Goal: Transaction & Acquisition: Purchase product/service

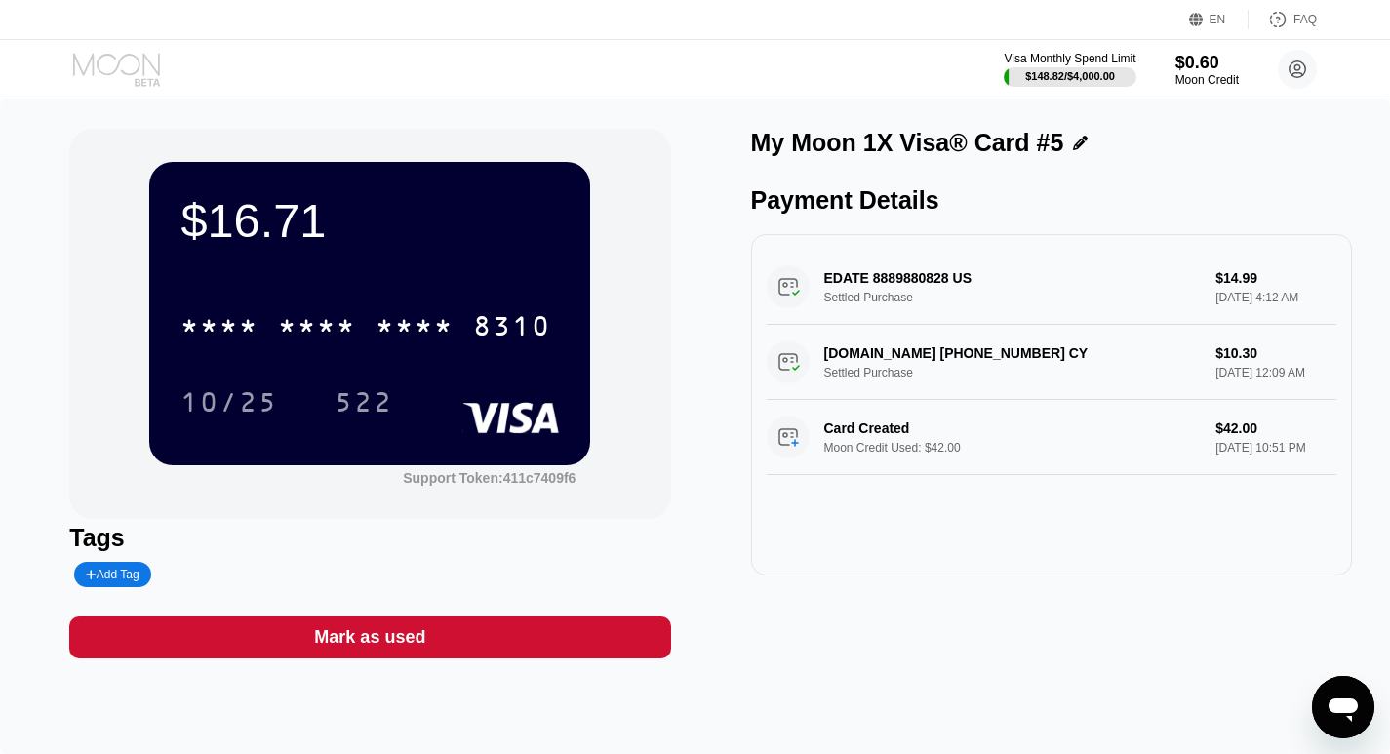
click at [105, 63] on icon at bounding box center [118, 70] width 91 height 34
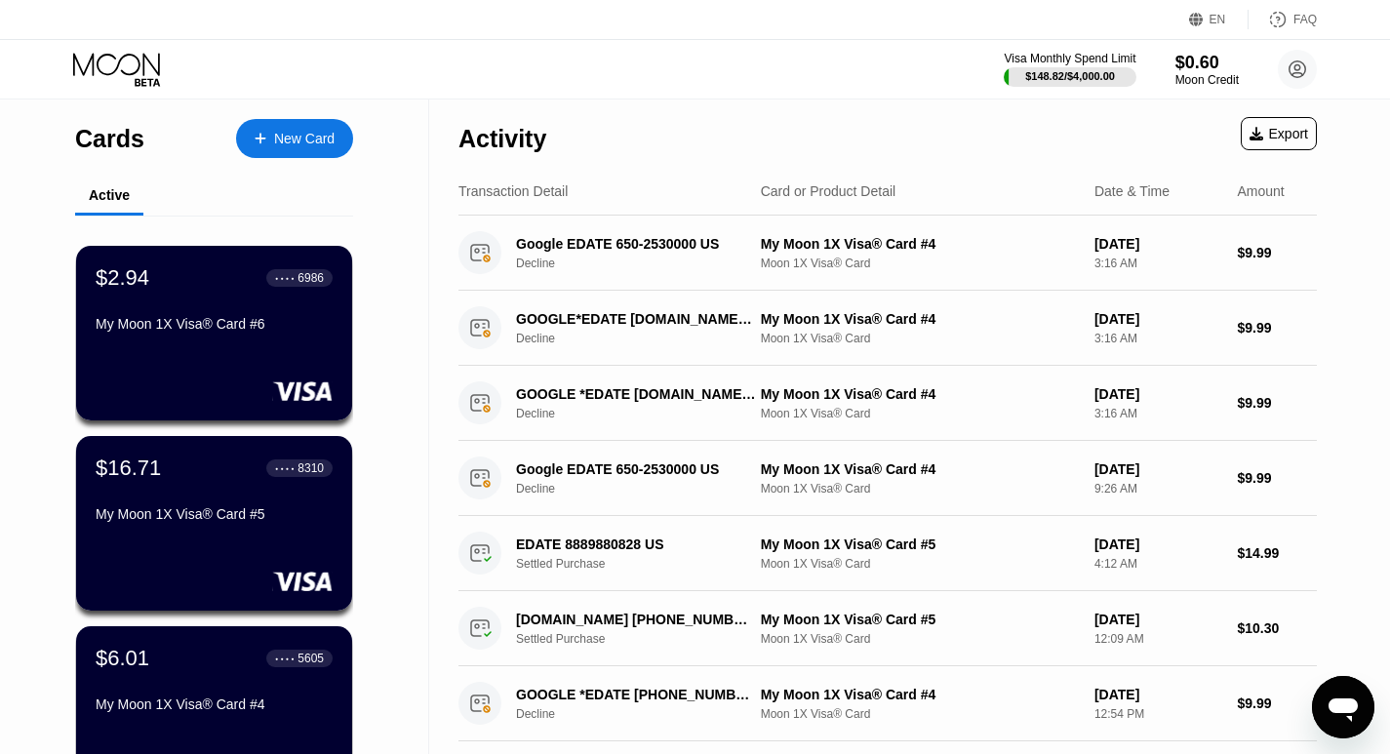
click at [270, 139] on div at bounding box center [270, 139] width 8 height 17
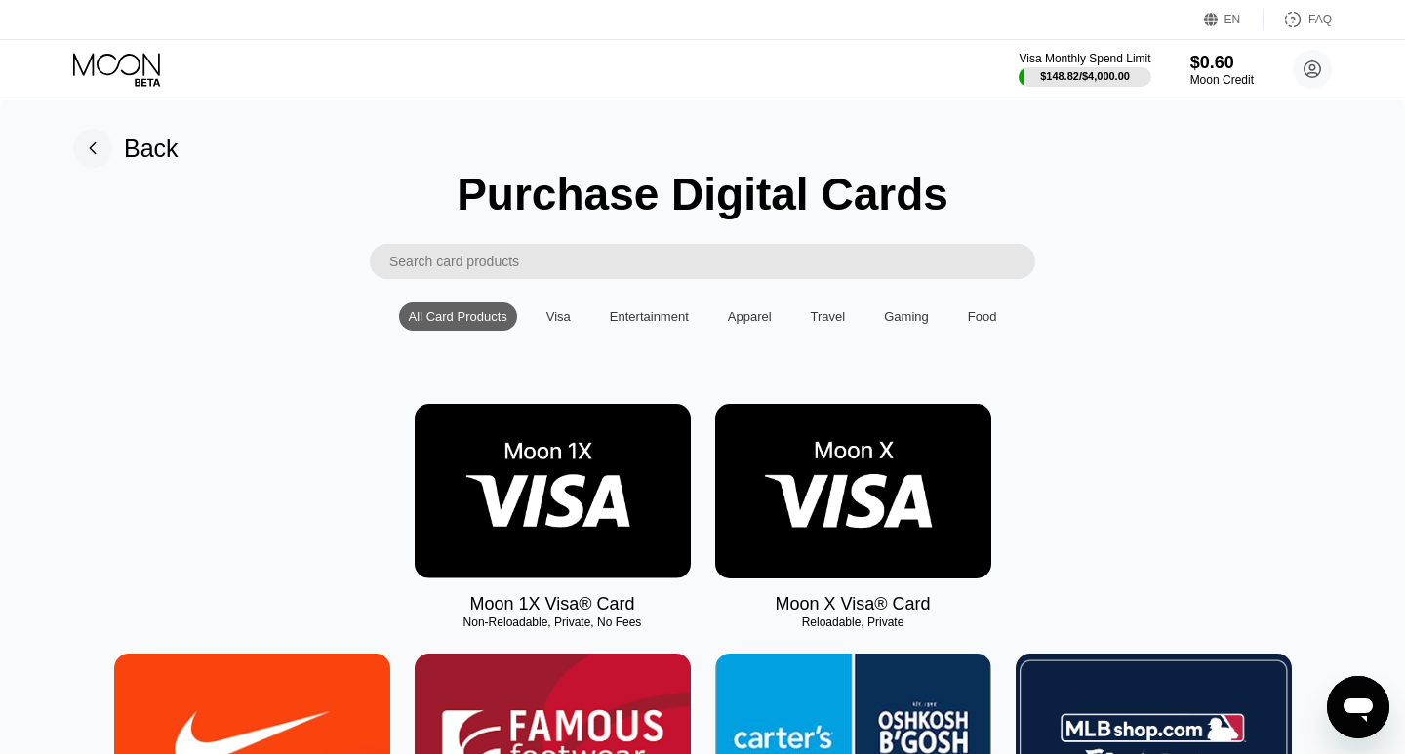
click at [562, 468] on img at bounding box center [553, 491] width 276 height 175
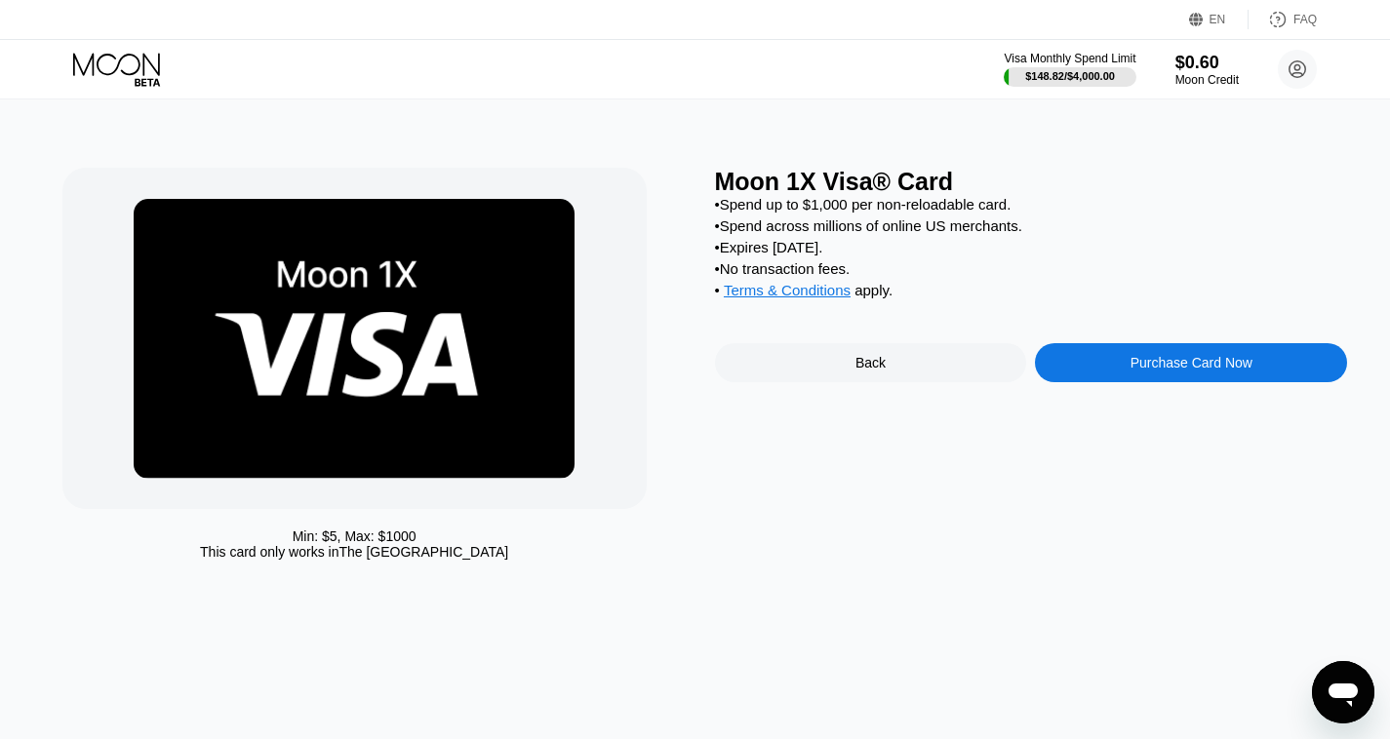
click at [1148, 371] on div "Purchase Card Now" at bounding box center [1192, 363] width 122 height 16
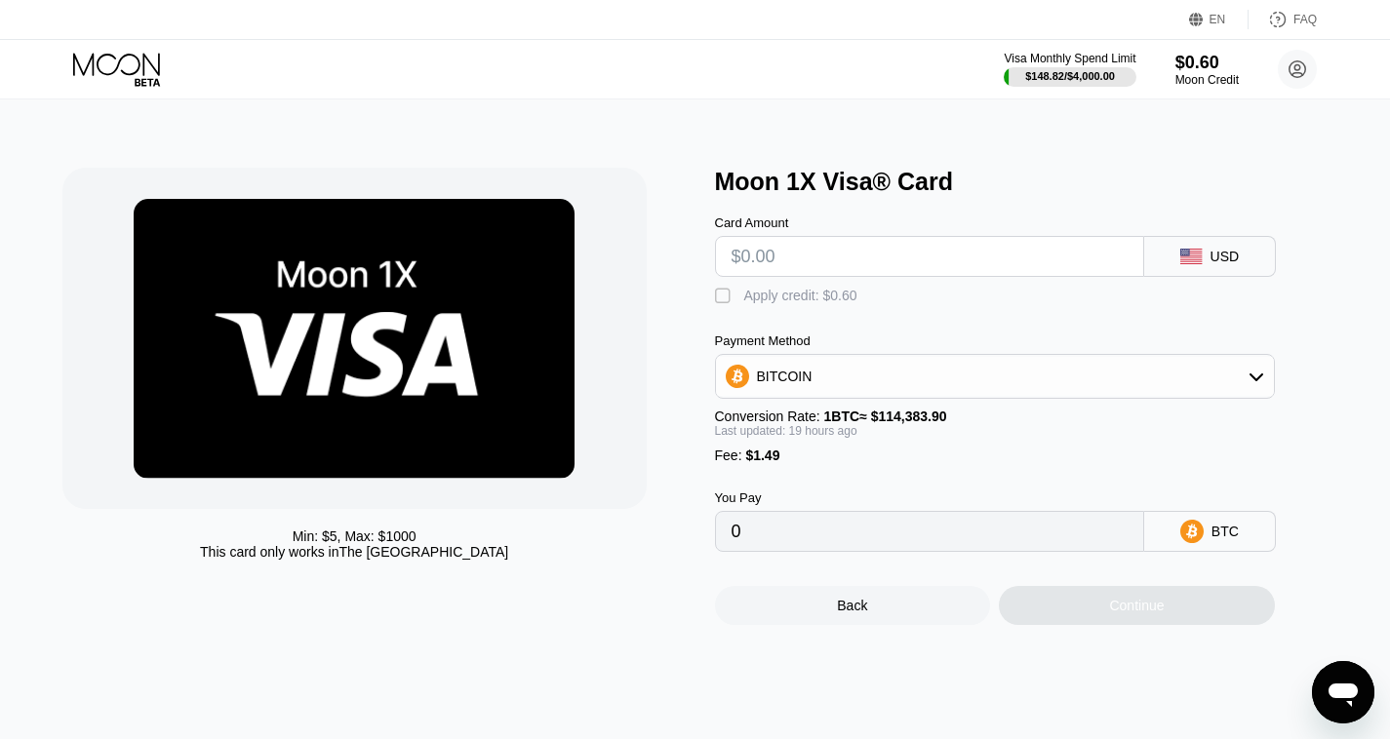
click at [800, 267] on input "text" at bounding box center [930, 256] width 396 height 39
type input "$31"
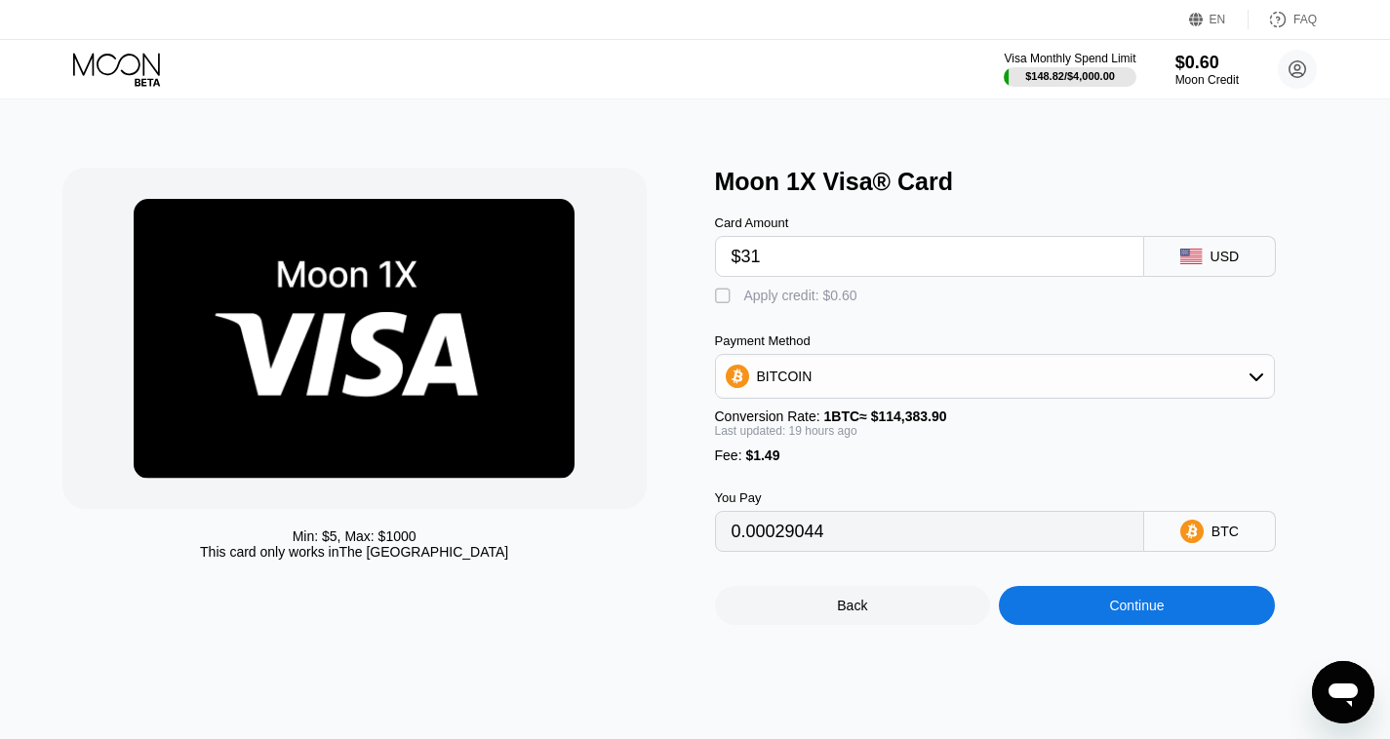
type input "0.00029044"
type input "$31"
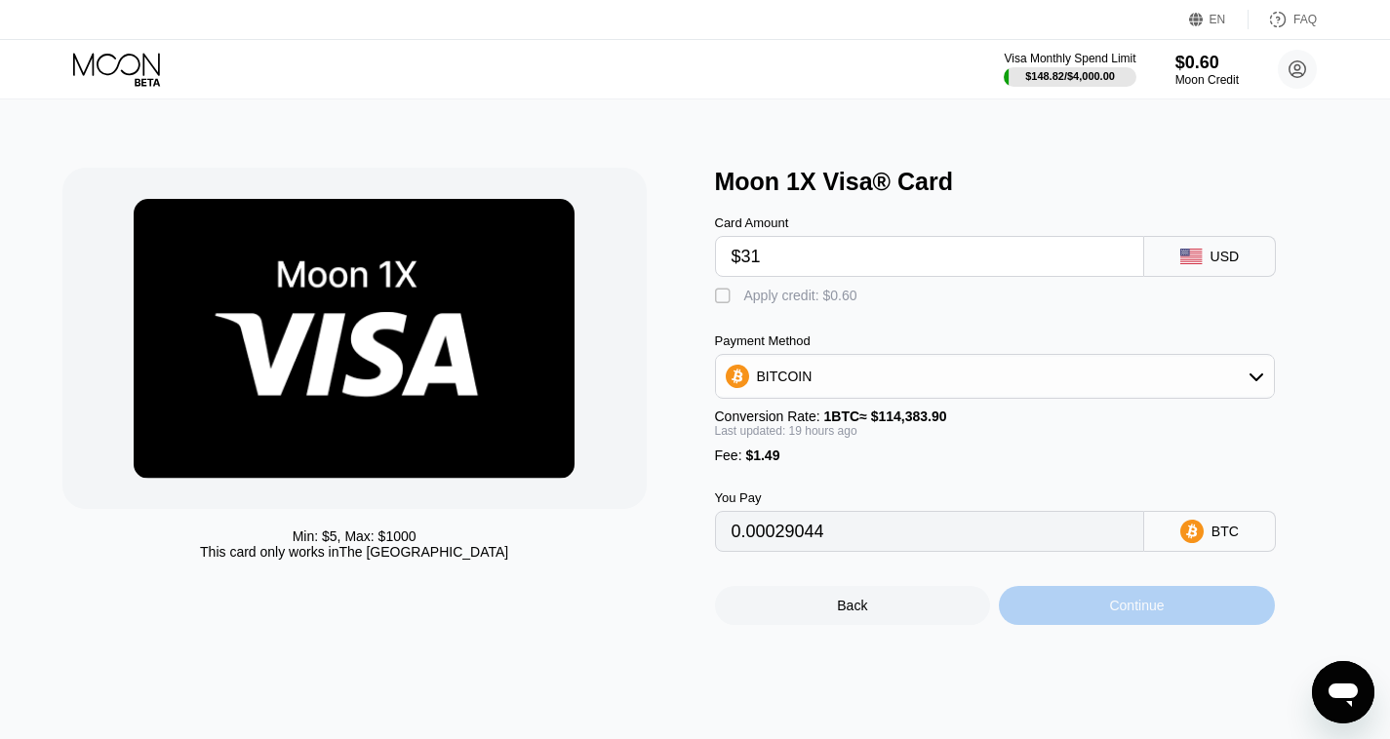
click at [1134, 614] on div "Continue" at bounding box center [1136, 606] width 55 height 16
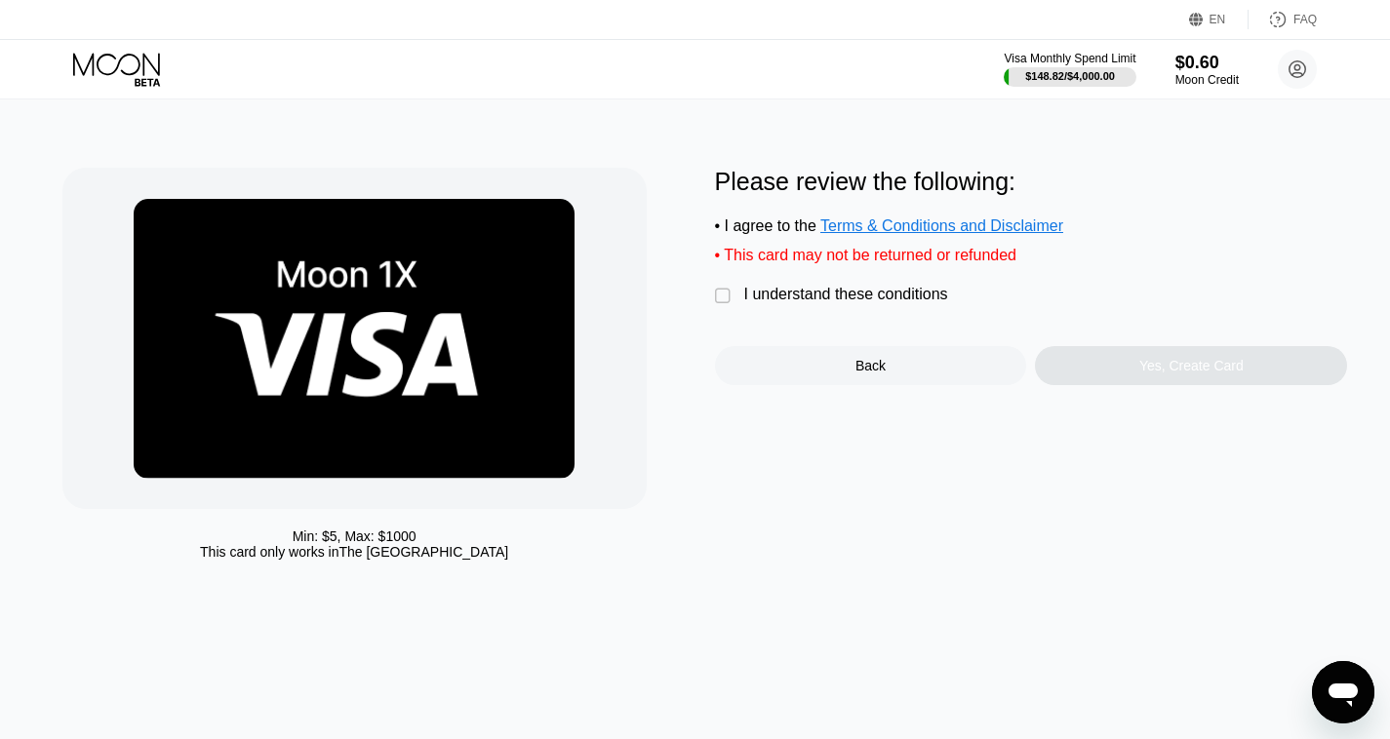
click at [723, 306] on div "" at bounding box center [725, 297] width 20 height 20
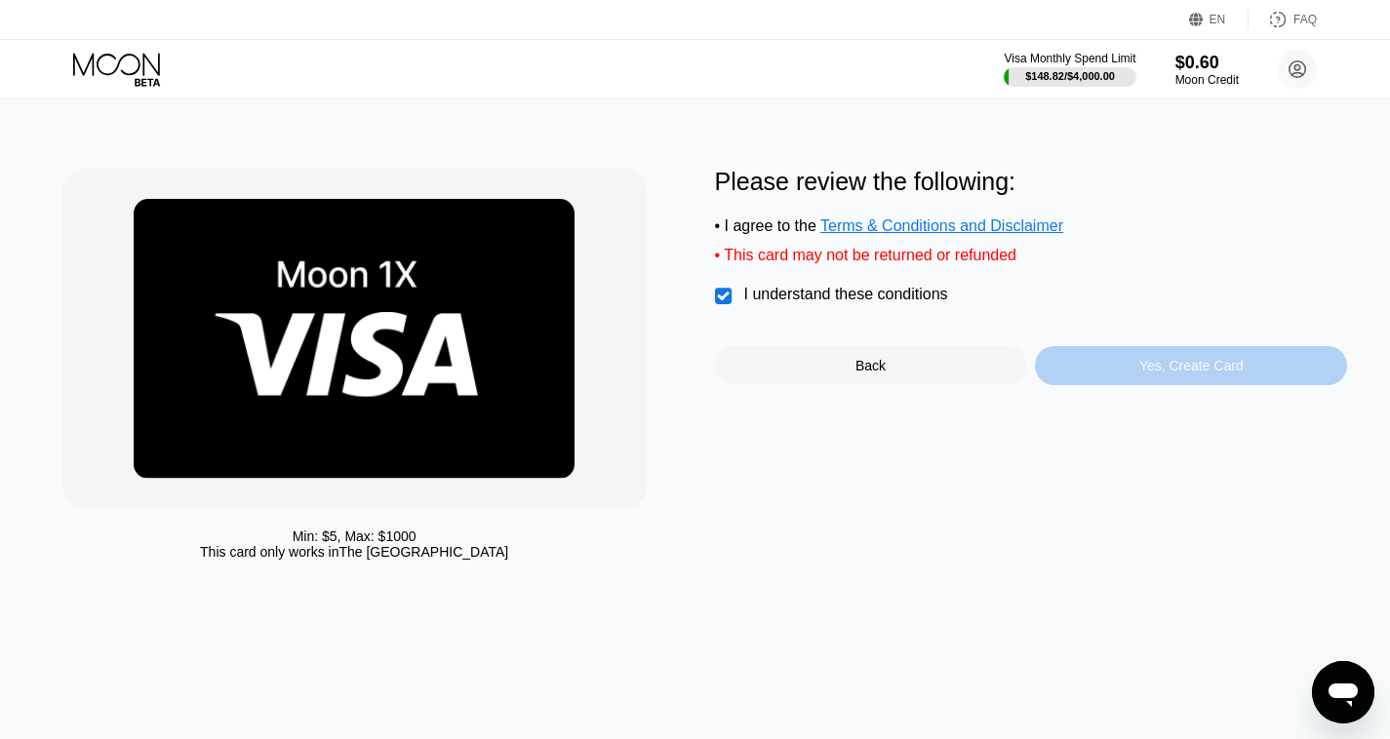
click at [1176, 374] on div "Yes, Create Card" at bounding box center [1191, 366] width 104 height 16
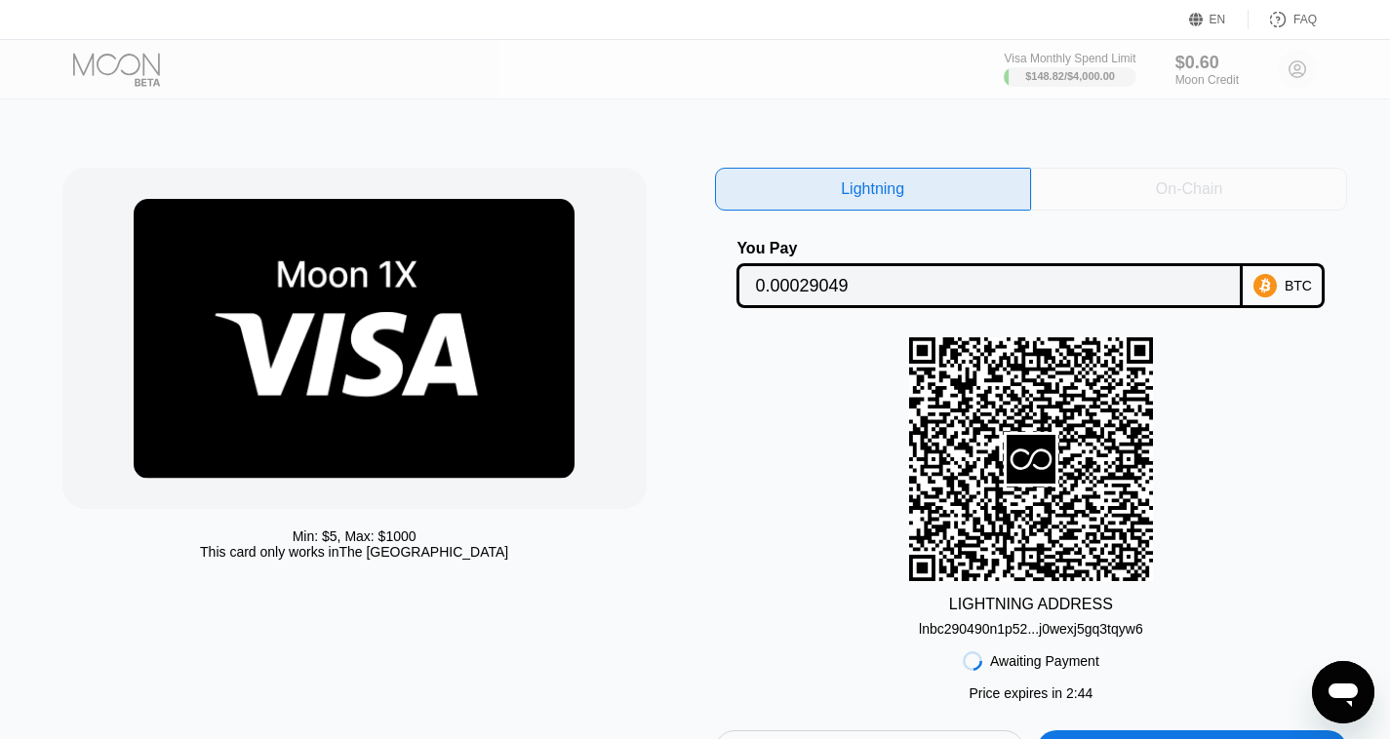
click at [1177, 201] on div "On-Chain" at bounding box center [1189, 189] width 316 height 43
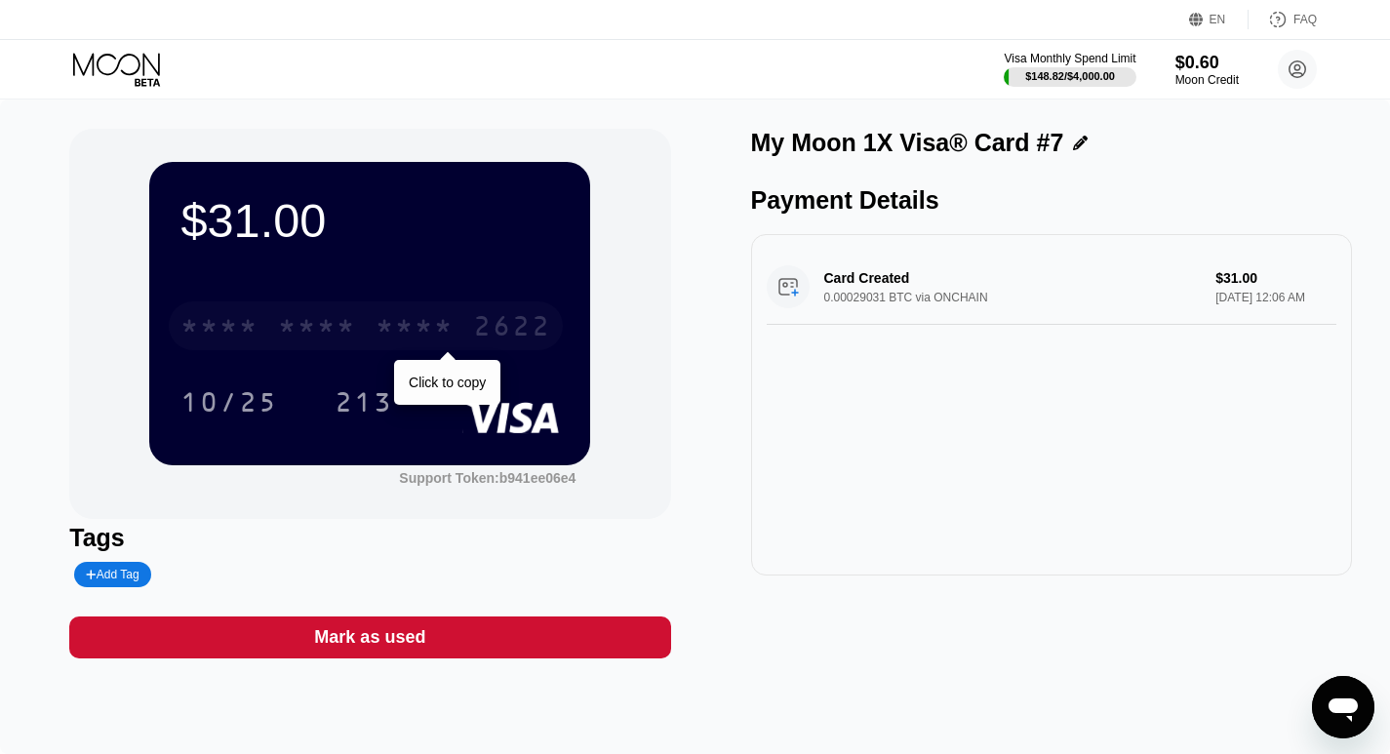
click at [448, 331] on div "* * * *" at bounding box center [415, 328] width 78 height 31
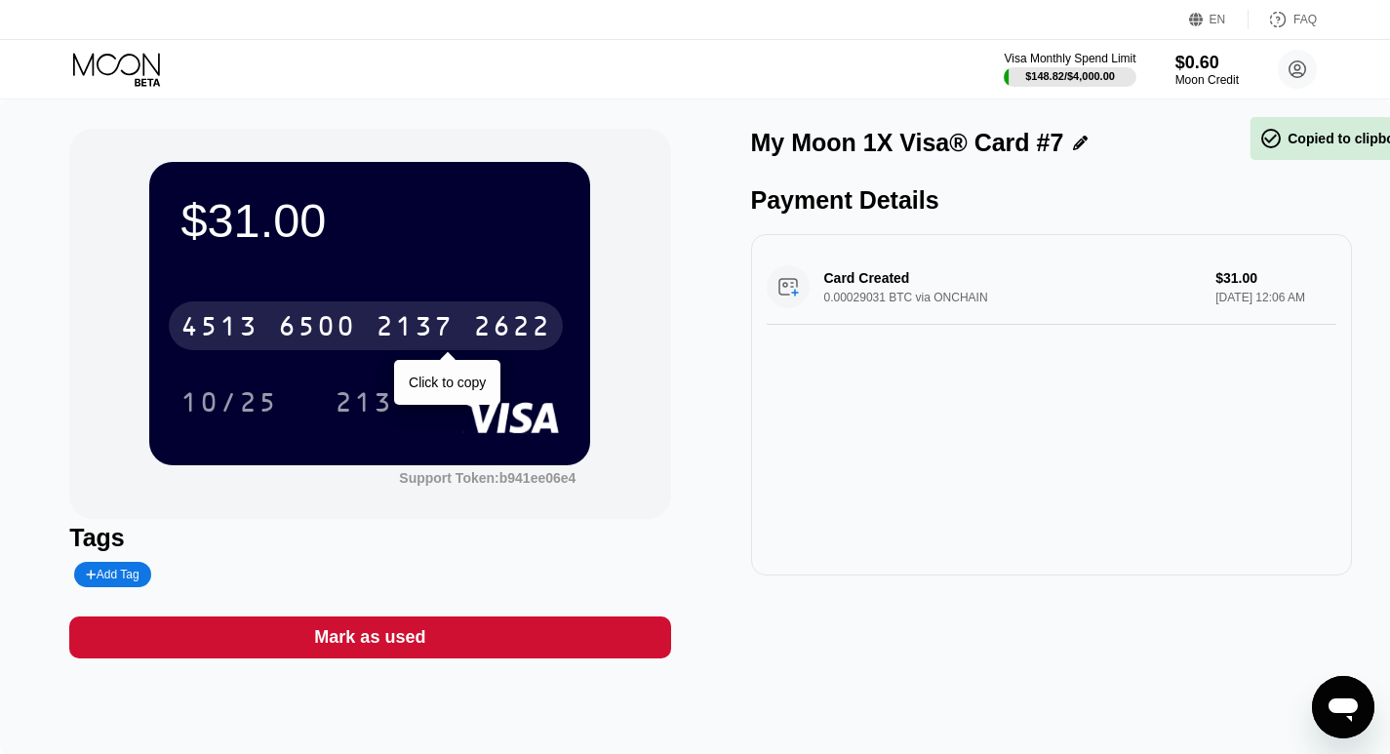
click at [421, 327] on div "2137" at bounding box center [415, 328] width 78 height 31
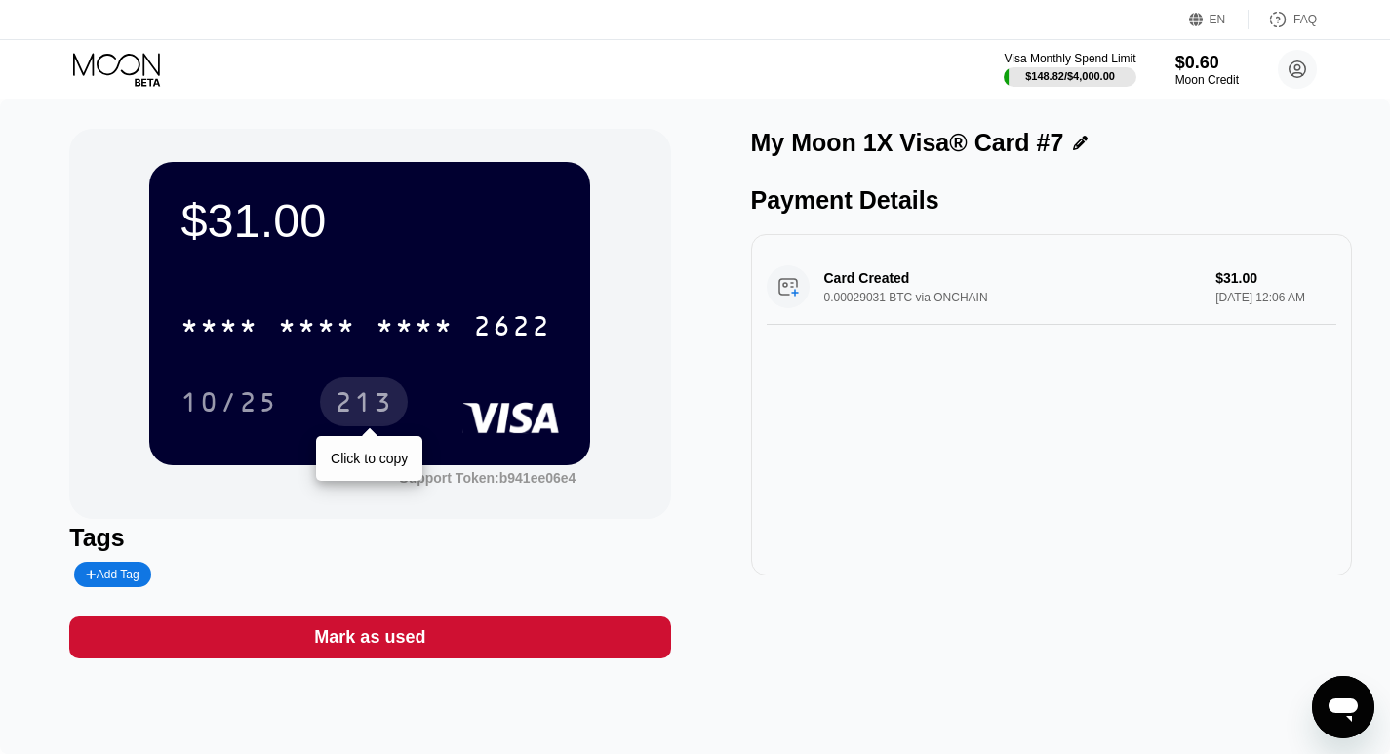
click at [364, 410] on div "213" at bounding box center [364, 404] width 59 height 31
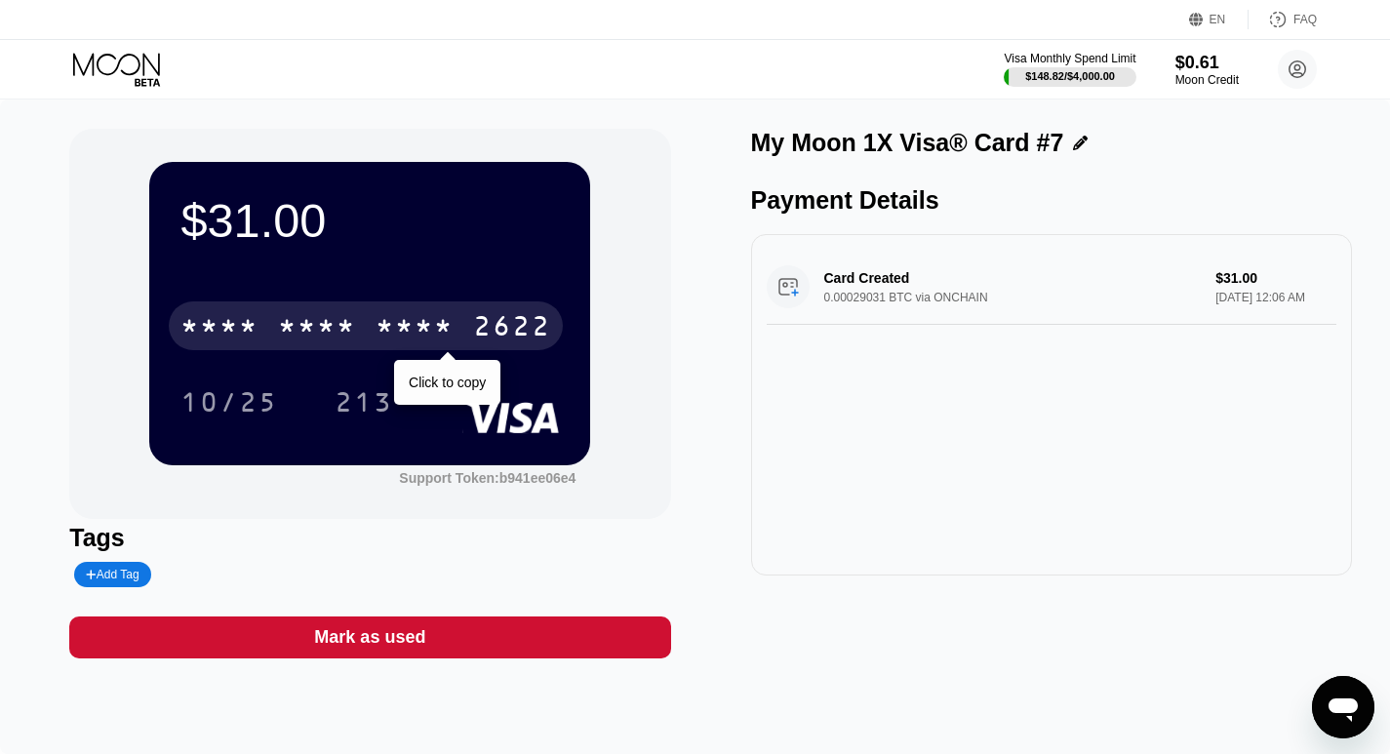
click at [462, 327] on div "* * * * * * * * * * * * 2622" at bounding box center [366, 325] width 394 height 49
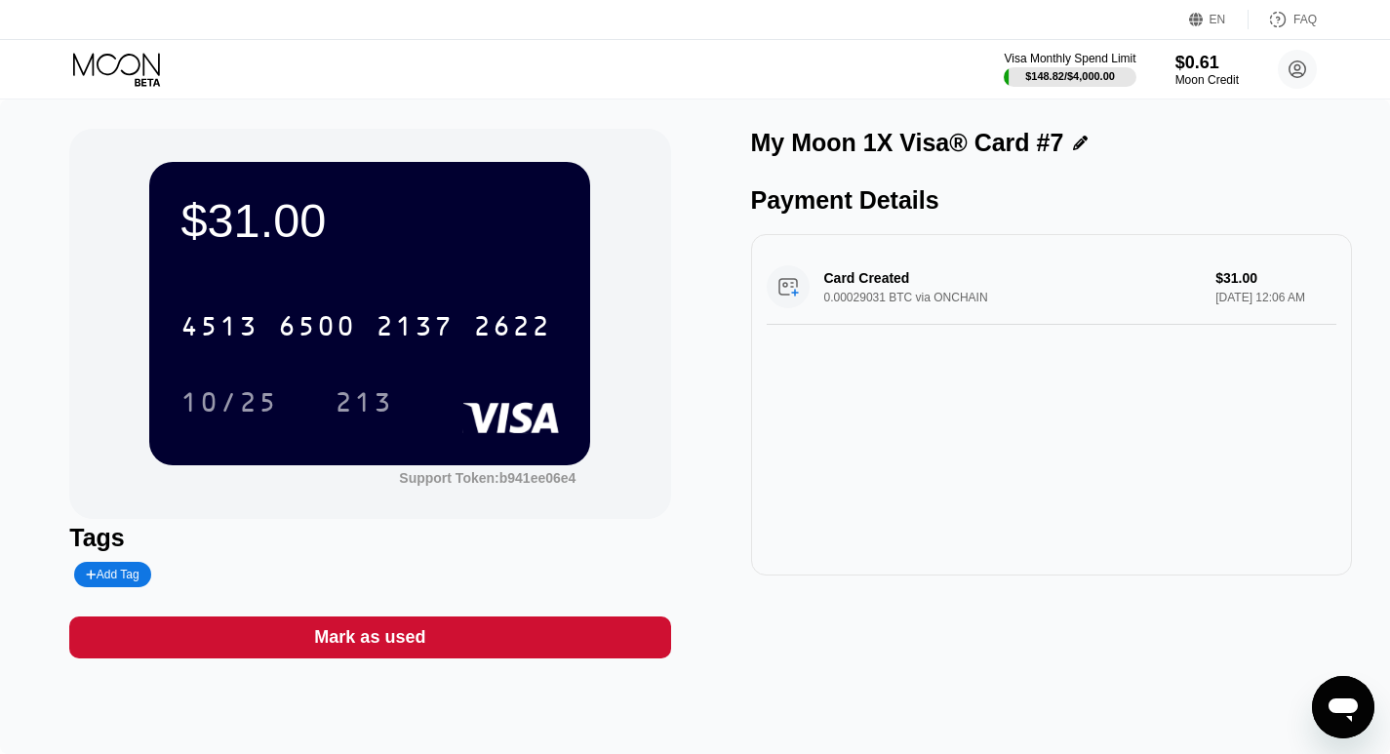
click at [419, 330] on div "2137" at bounding box center [415, 328] width 78 height 31
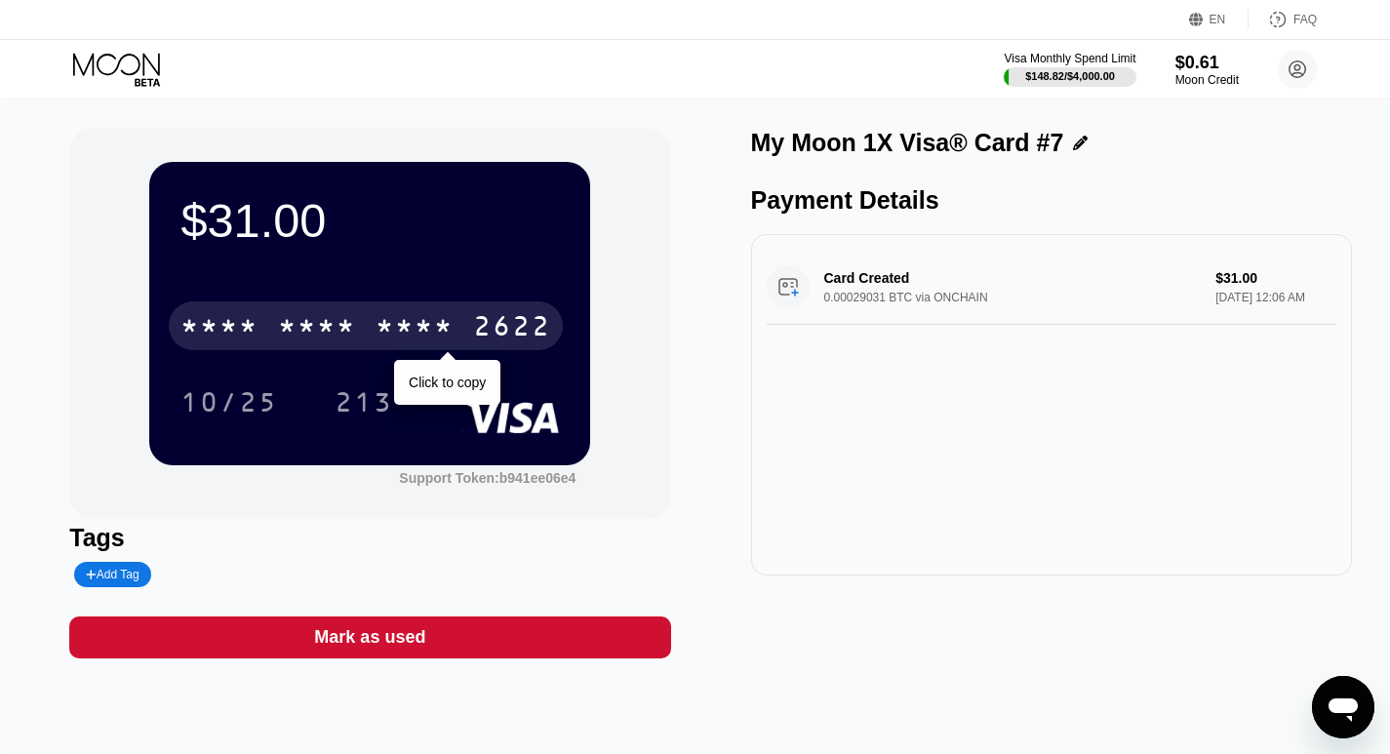
click at [386, 331] on div "* * * *" at bounding box center [415, 328] width 78 height 31
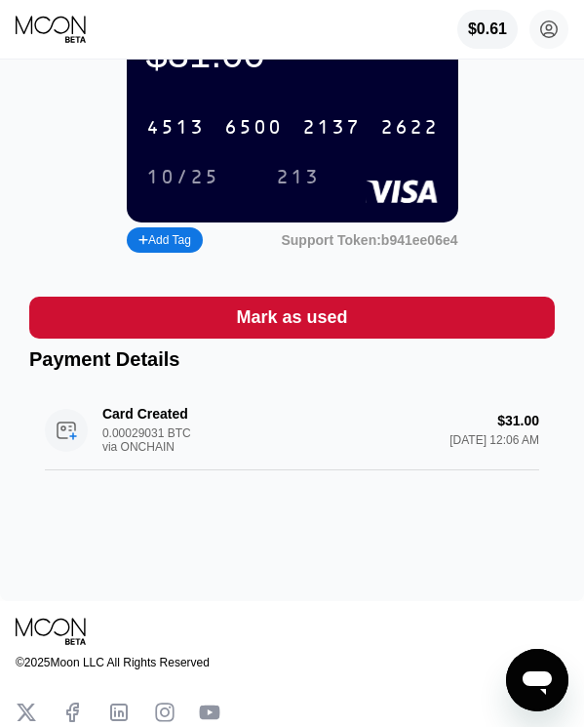
scroll to position [146, 0]
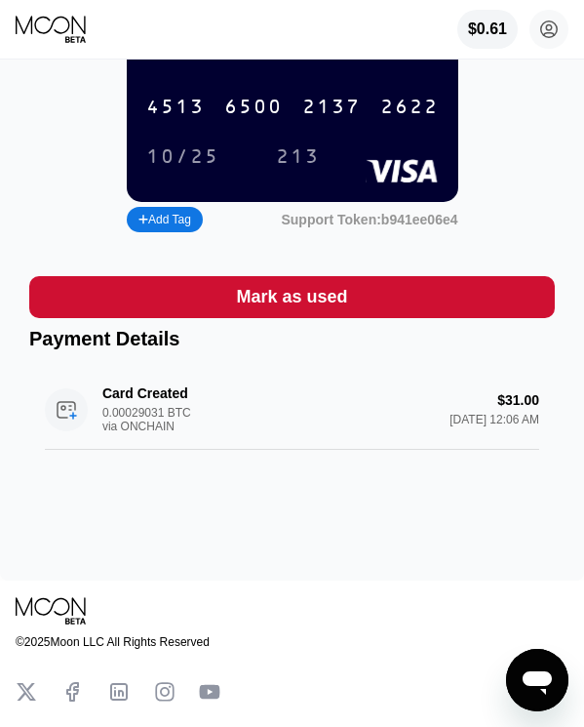
click at [225, 573] on div "My Moon 1X Visa® Card #7 $31.00 [CREDIT_CARD_NUMBER] 10/25 213 Add Tag Support …" at bounding box center [292, 248] width 584 height 664
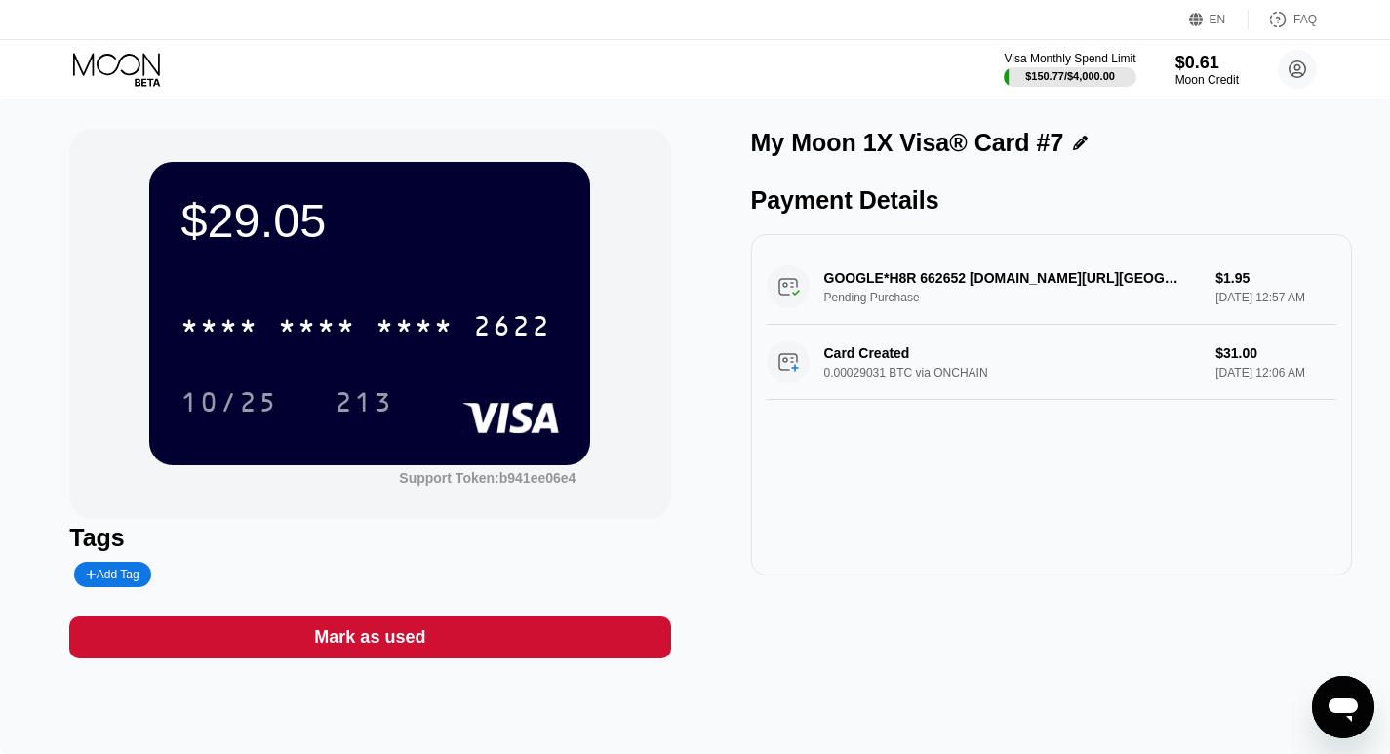
click at [927, 292] on div "GOOGLE*H8R 662652 [DOMAIN_NAME][URL] Pending Purchase $1.95 [DATE] 12:57 AM" at bounding box center [1052, 287] width 570 height 75
click at [119, 67] on icon at bounding box center [118, 70] width 91 height 34
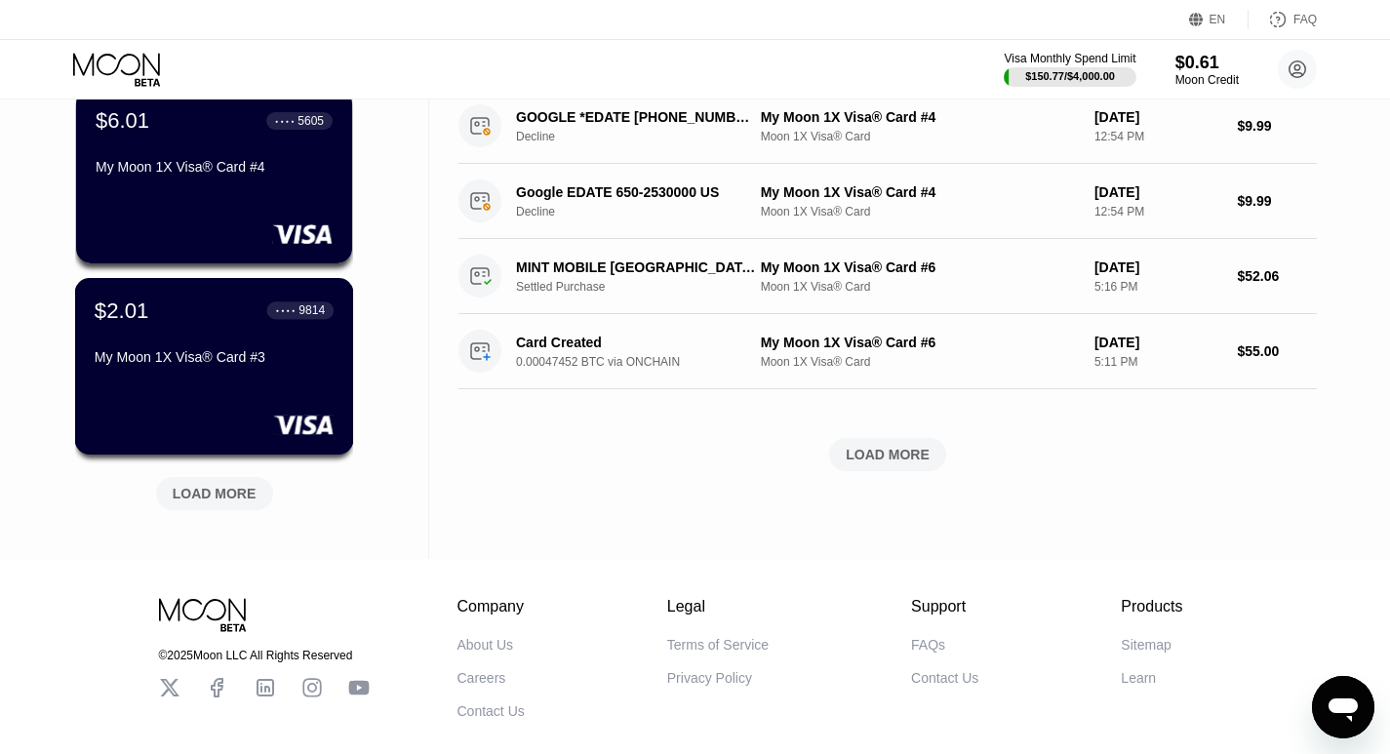
scroll to position [835, 0]
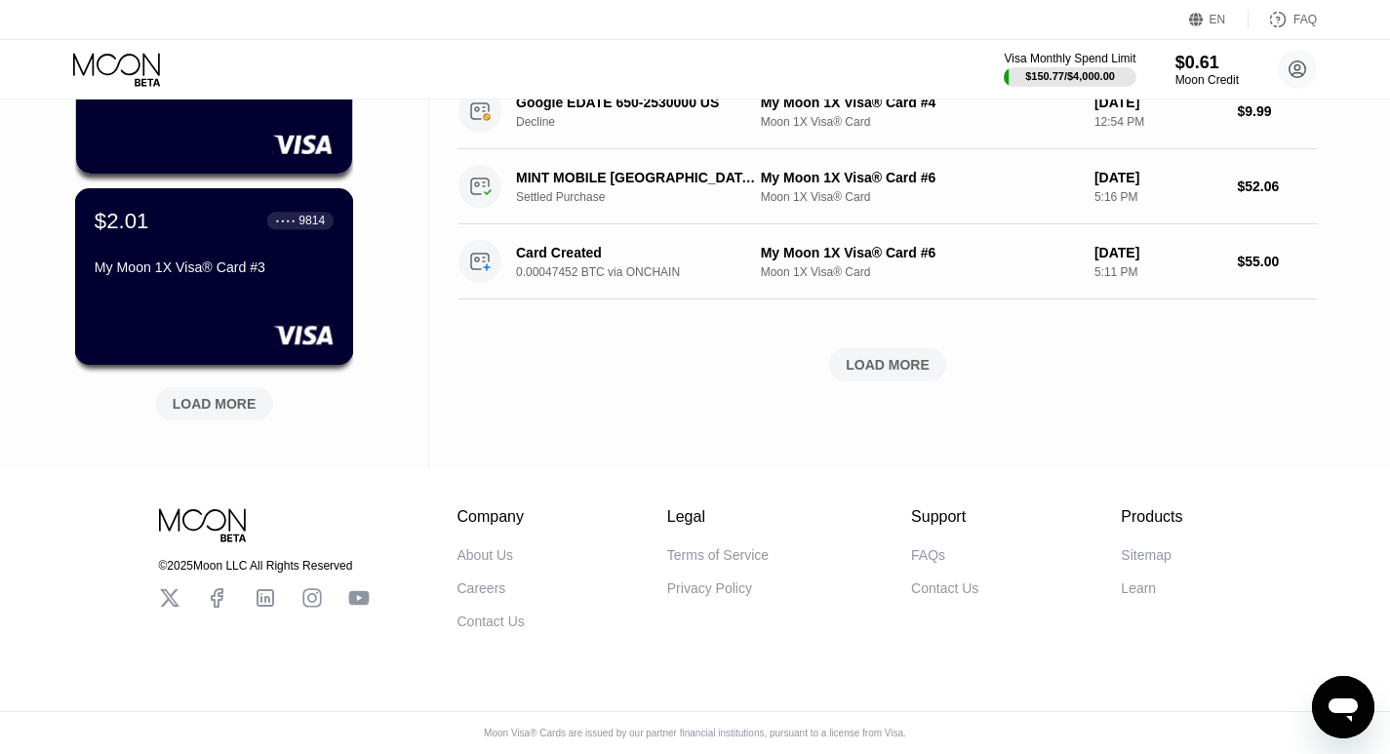
click at [192, 295] on div "$2.01 ● ● ● ● 9814 My Moon 1X Visa® Card #3" at bounding box center [214, 276] width 279 height 177
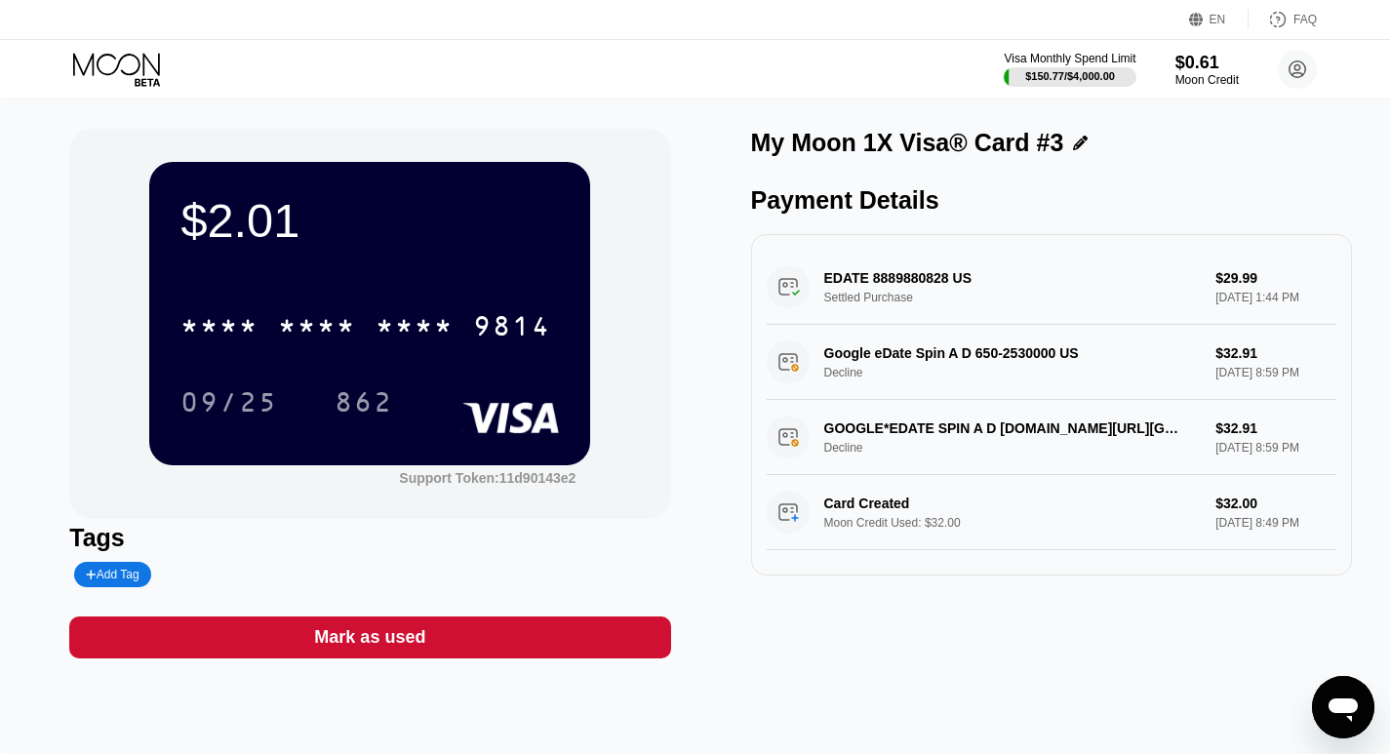
scroll to position [5, 0]
click at [112, 50] on div "Visa Monthly Spend Limit $150.77 / $4,000.00 $0.61 Moon Credit [EMAIL_ADDRESS][…" at bounding box center [695, 69] width 1390 height 59
click at [103, 62] on icon at bounding box center [118, 70] width 91 height 34
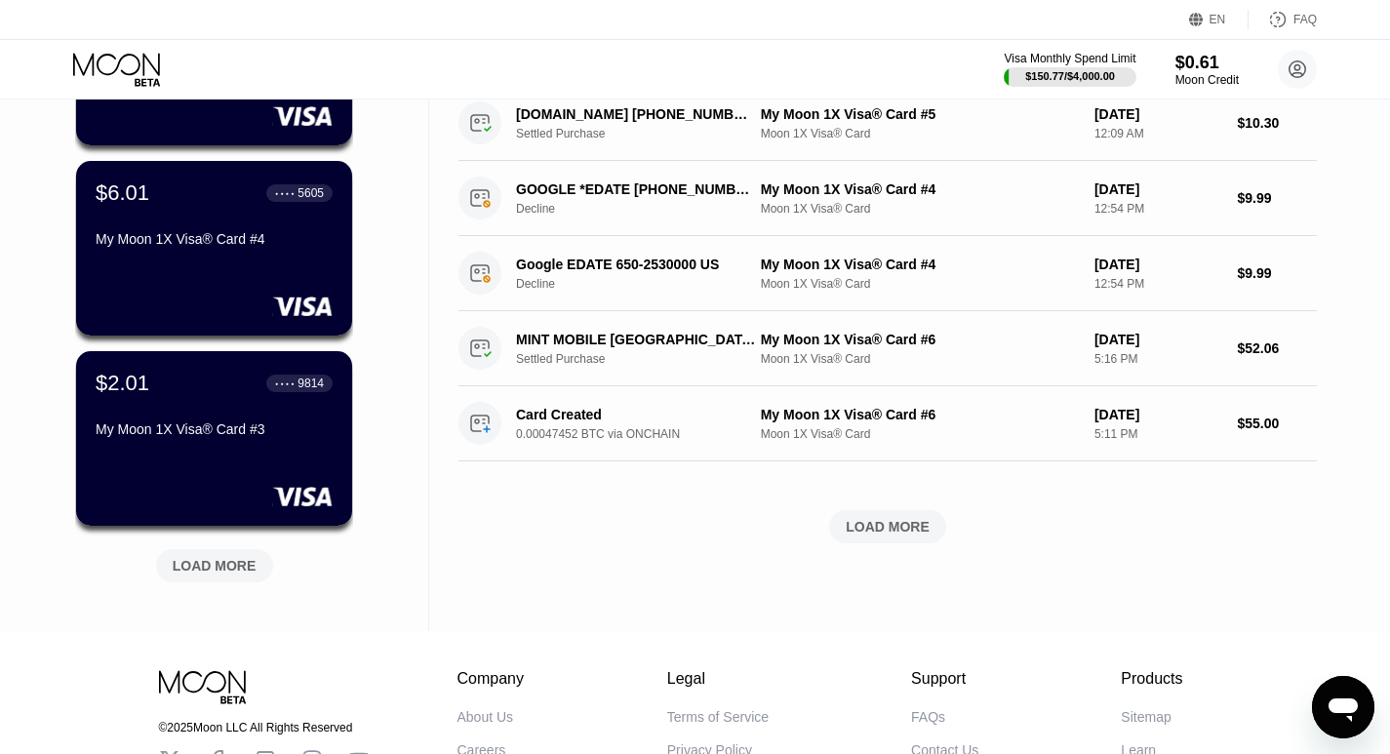
scroll to position [717, 0]
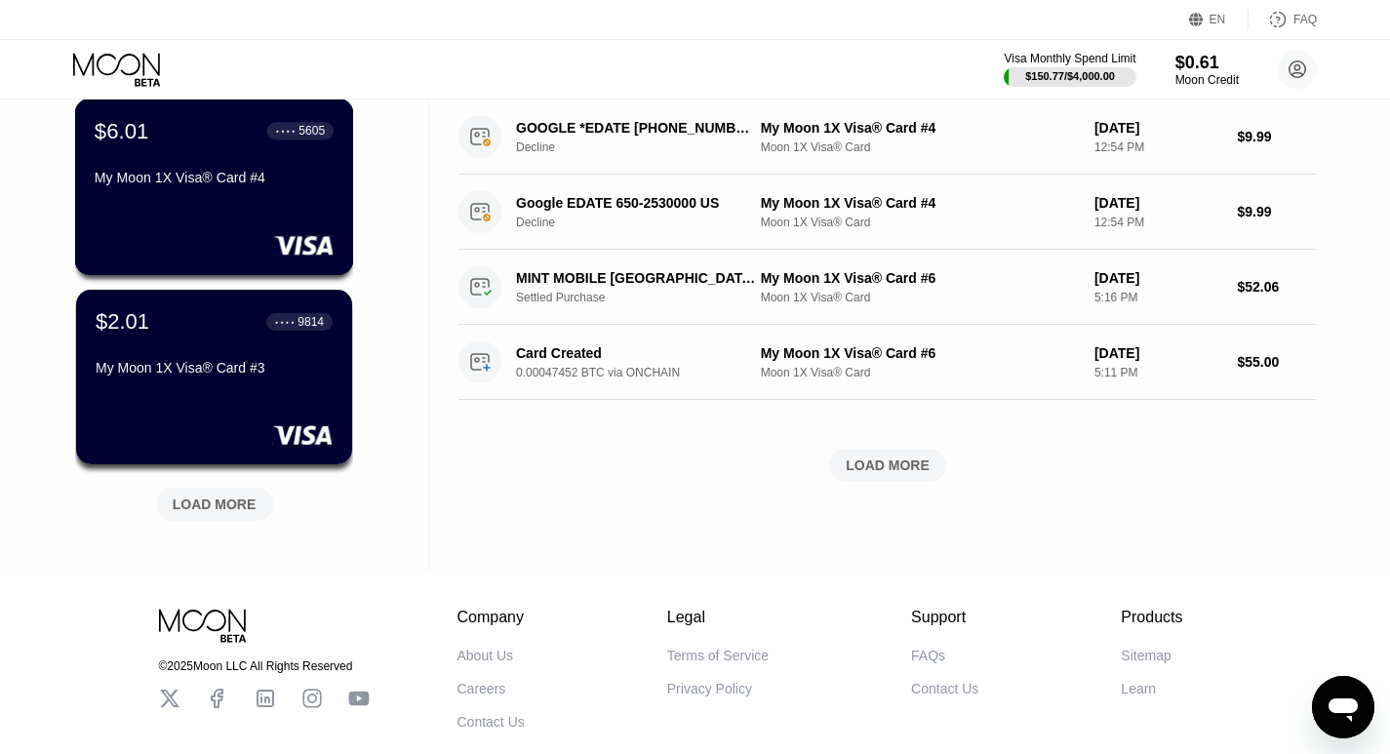
click at [225, 252] on div at bounding box center [214, 245] width 239 height 20
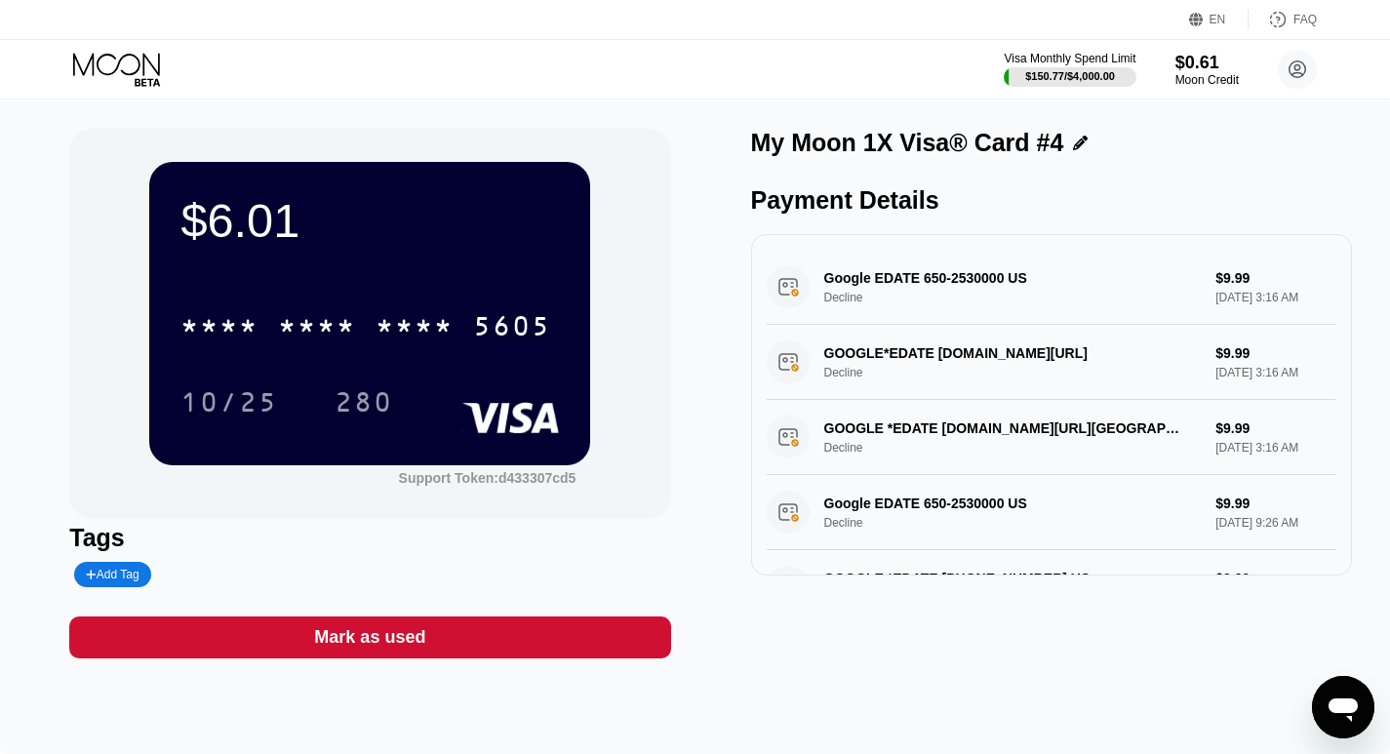
click at [84, 65] on icon at bounding box center [118, 70] width 91 height 34
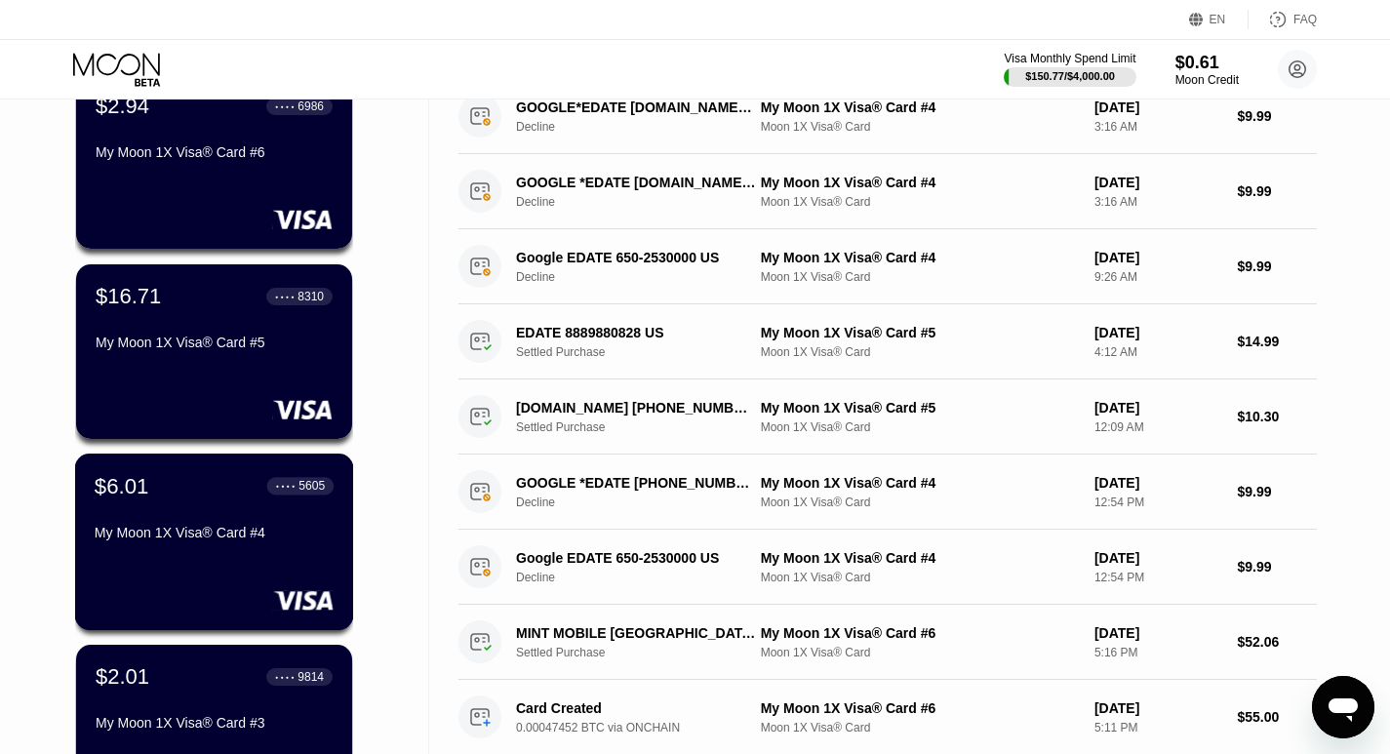
scroll to position [353, 0]
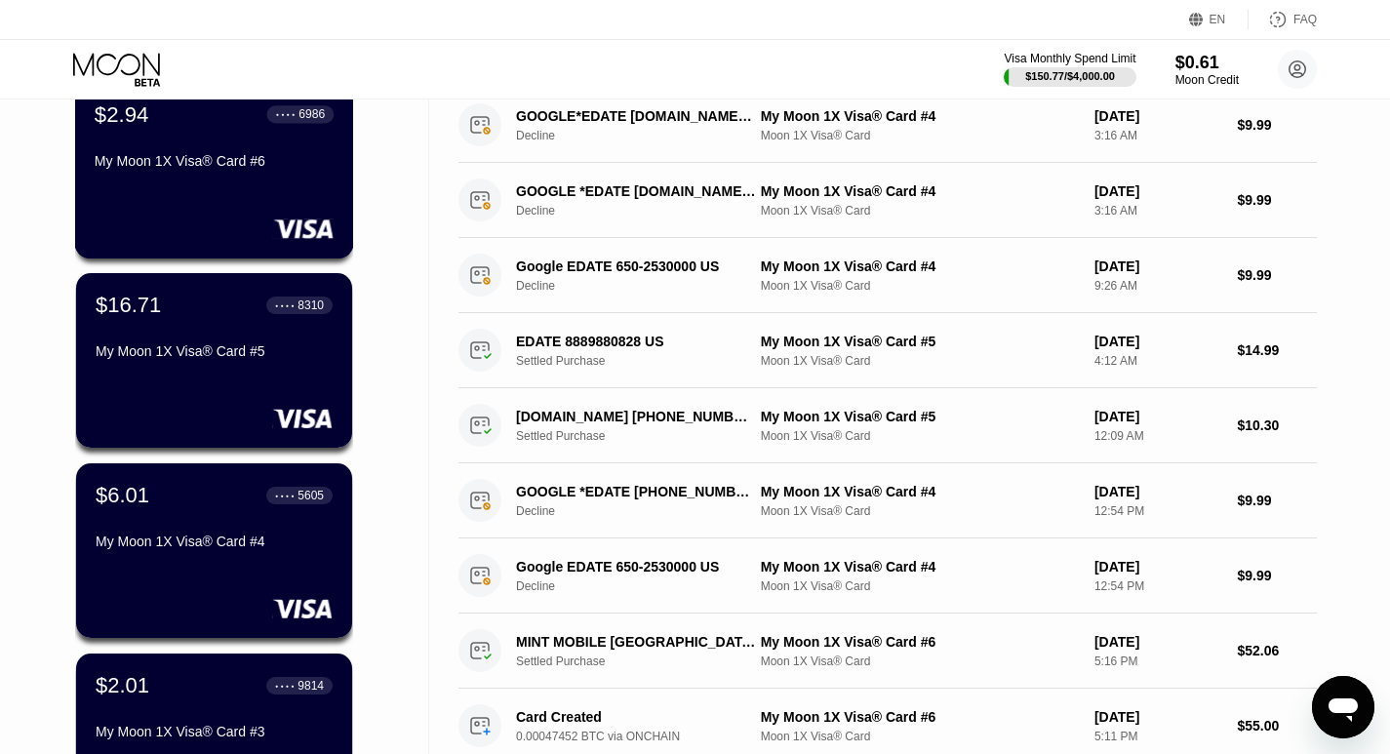
click at [188, 177] on div "My Moon 1X Visa® Card #6" at bounding box center [214, 164] width 239 height 23
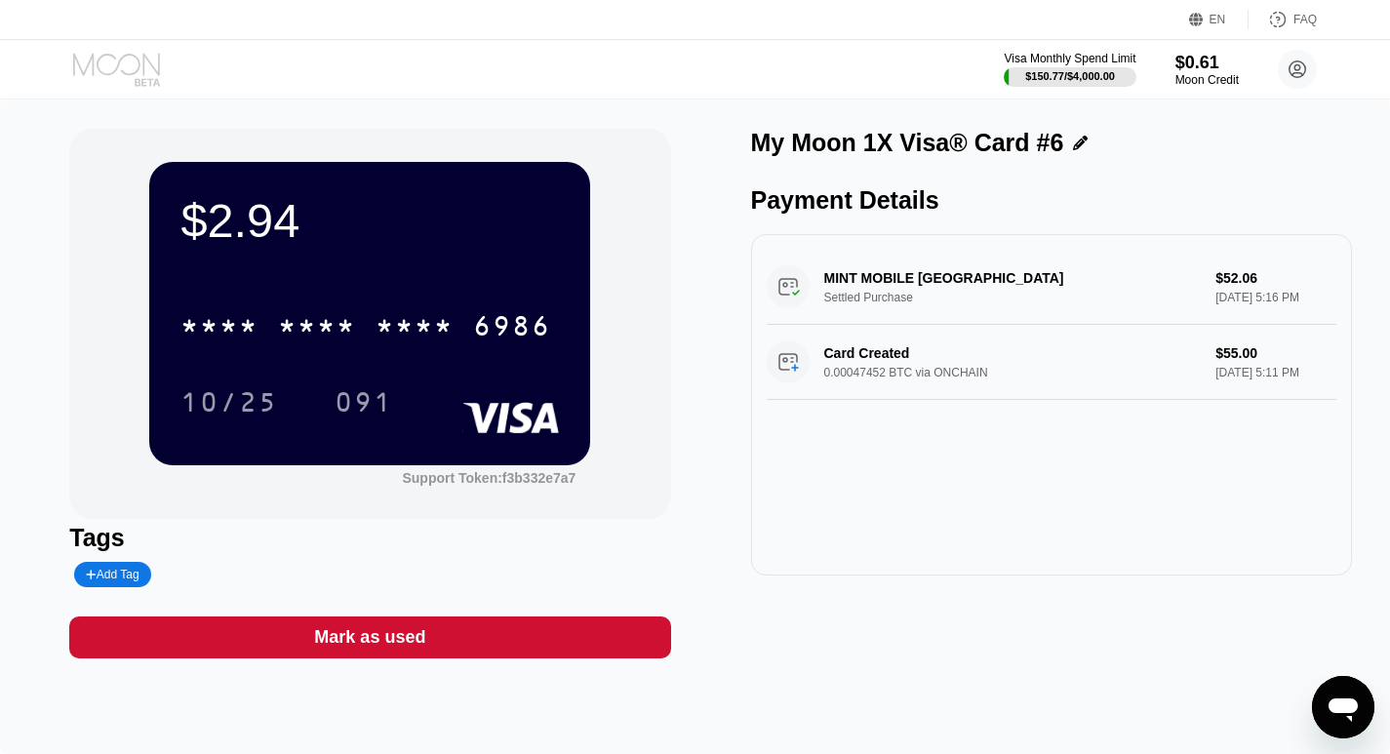
click at [130, 79] on icon at bounding box center [118, 70] width 91 height 34
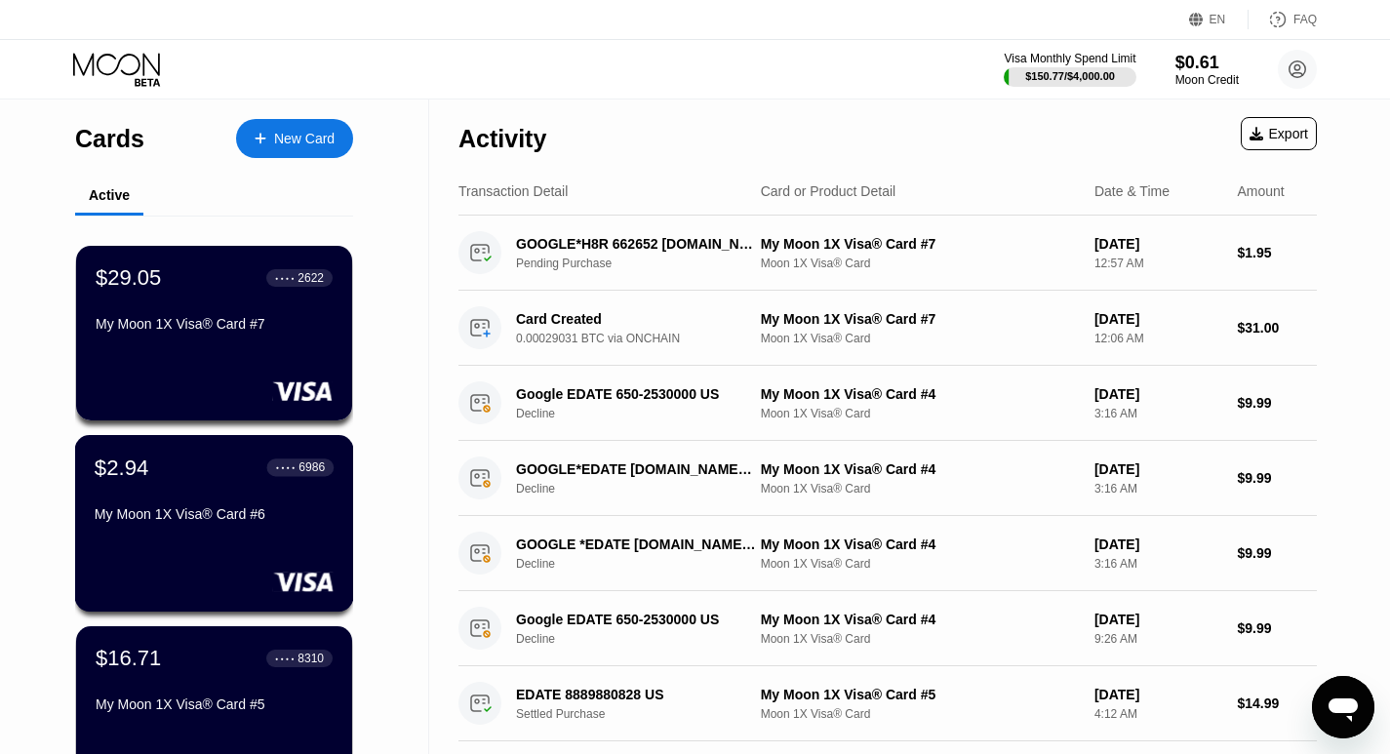
click at [182, 519] on div "My Moon 1X Visa® Card #6" at bounding box center [214, 514] width 239 height 16
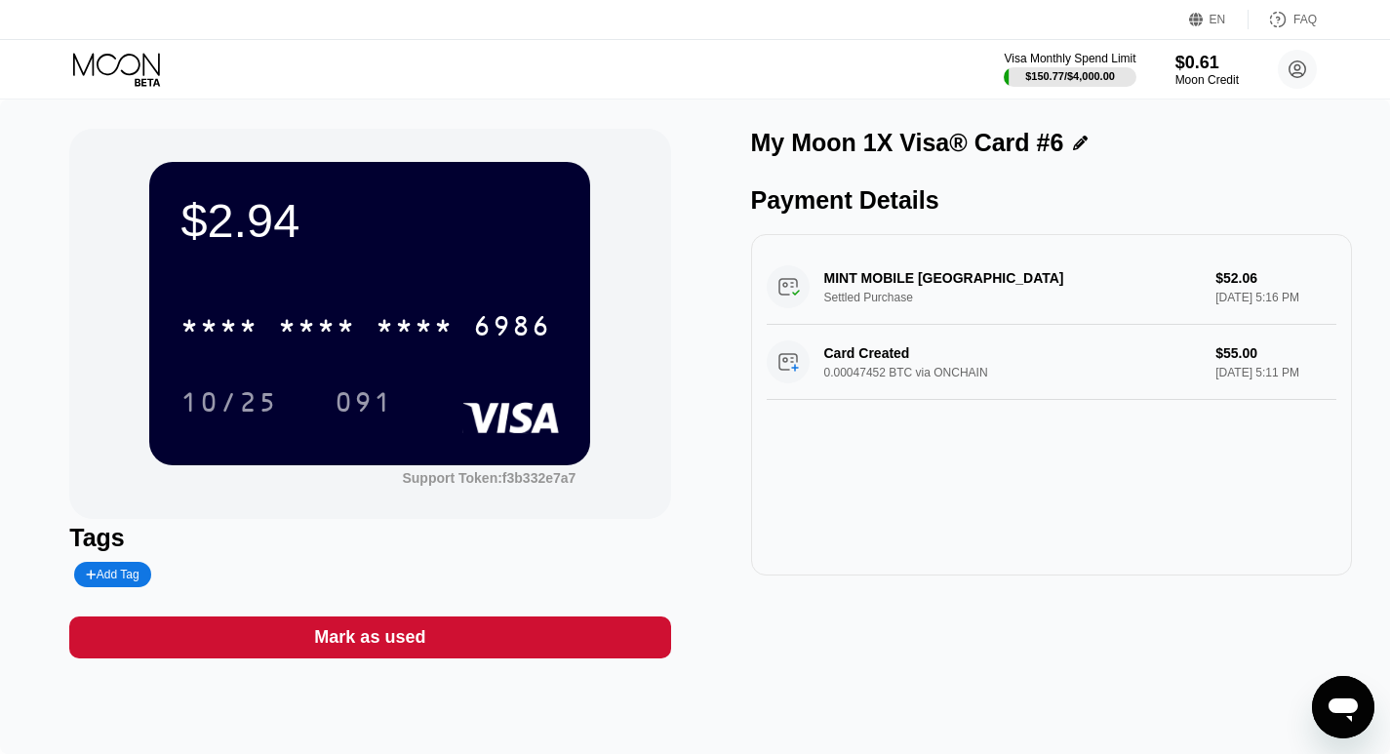
click at [101, 73] on icon at bounding box center [118, 70] width 91 height 34
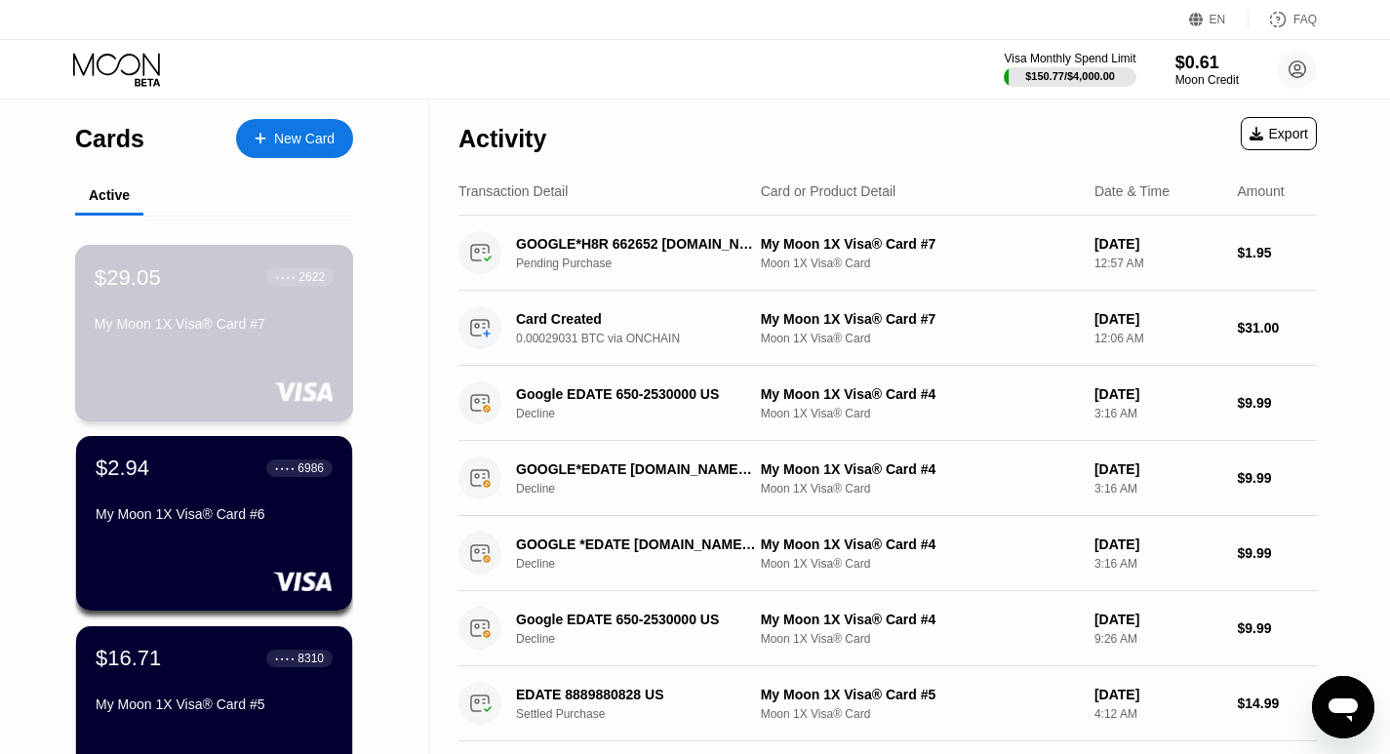
click at [177, 299] on div "$29.05 ● ● ● ● 2622 My Moon 1X Visa® Card #7" at bounding box center [214, 301] width 239 height 75
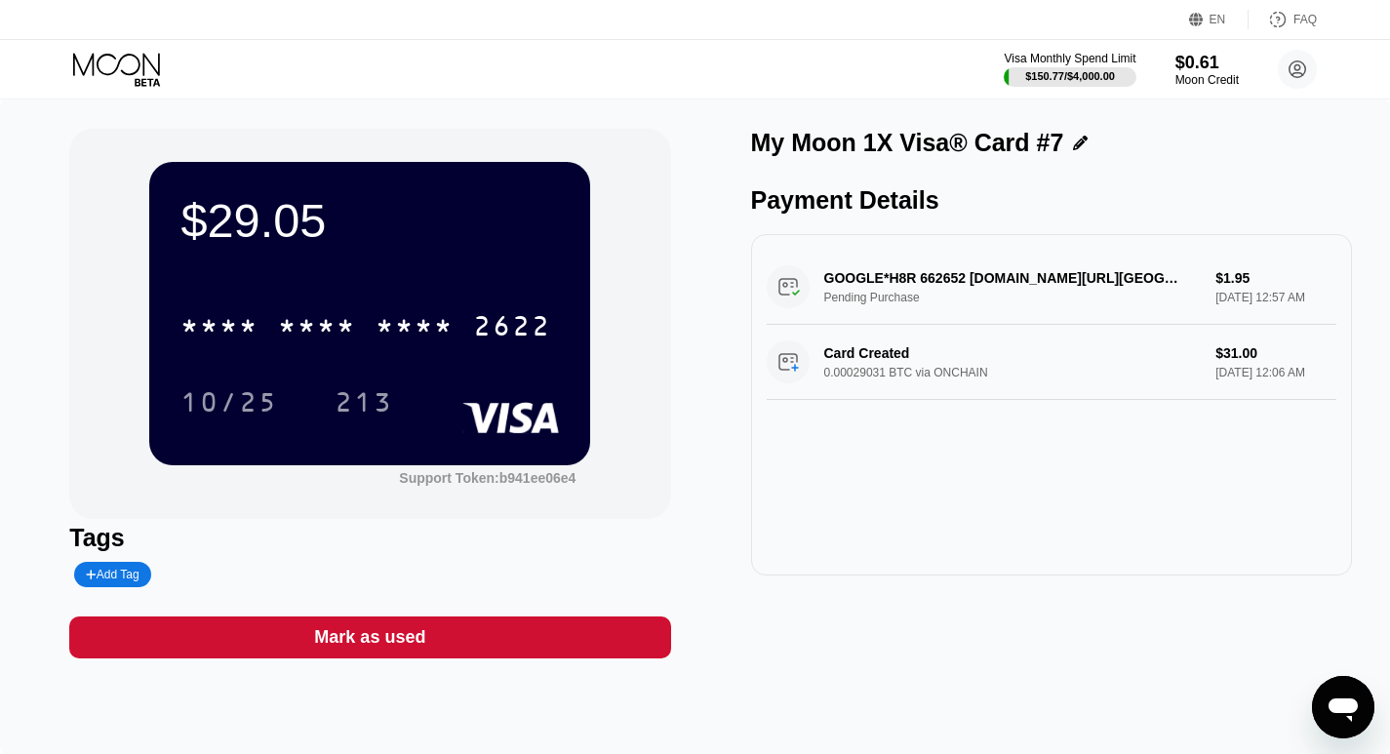
click at [117, 73] on icon at bounding box center [118, 70] width 91 height 34
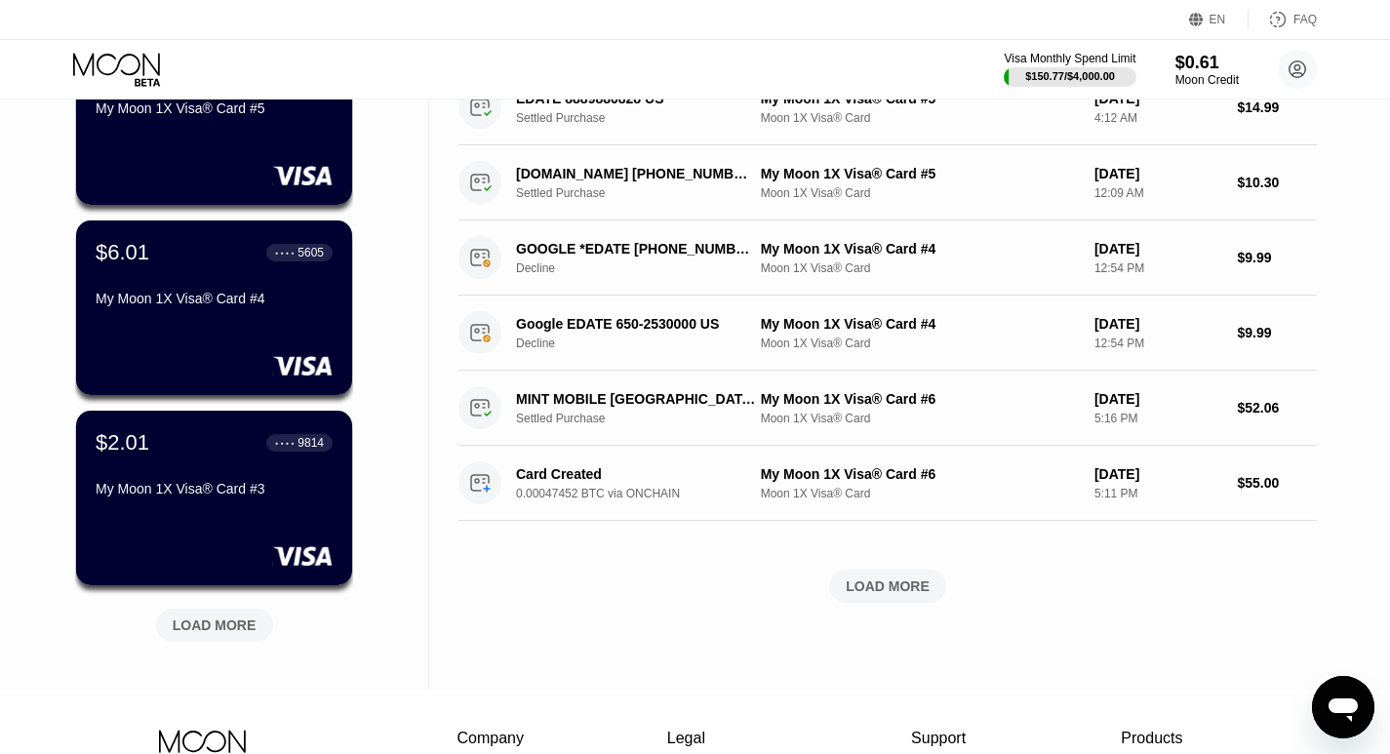
scroll to position [608, 0]
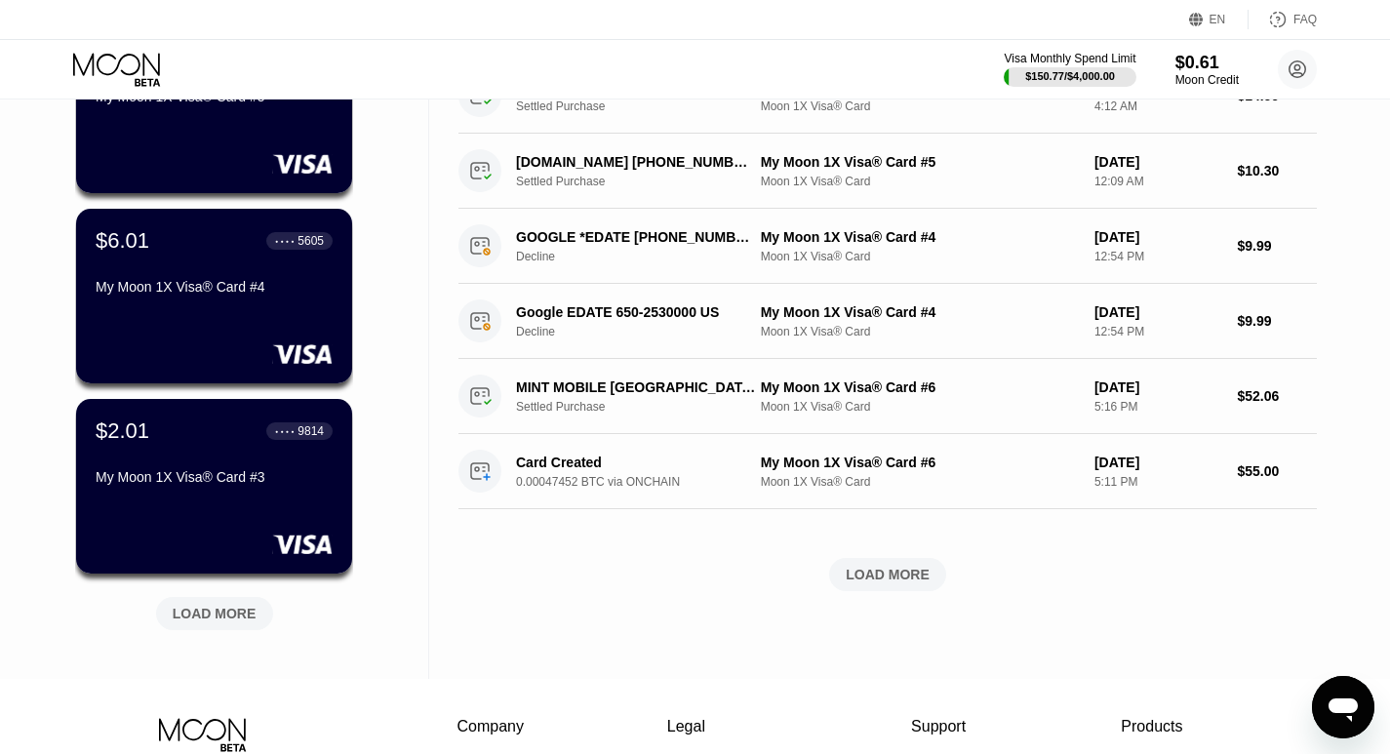
click at [882, 568] on div "LOAD MORE" at bounding box center [888, 575] width 84 height 18
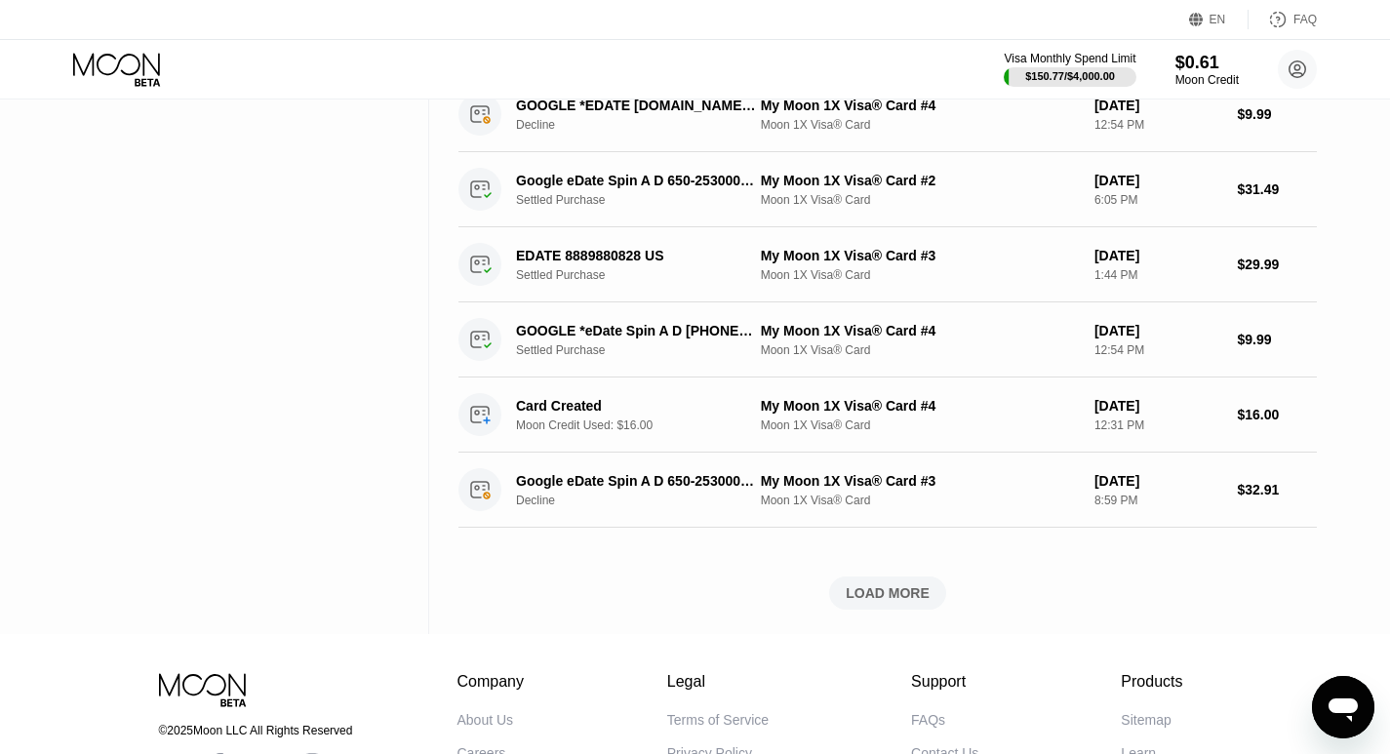
scroll to position [1496, 0]
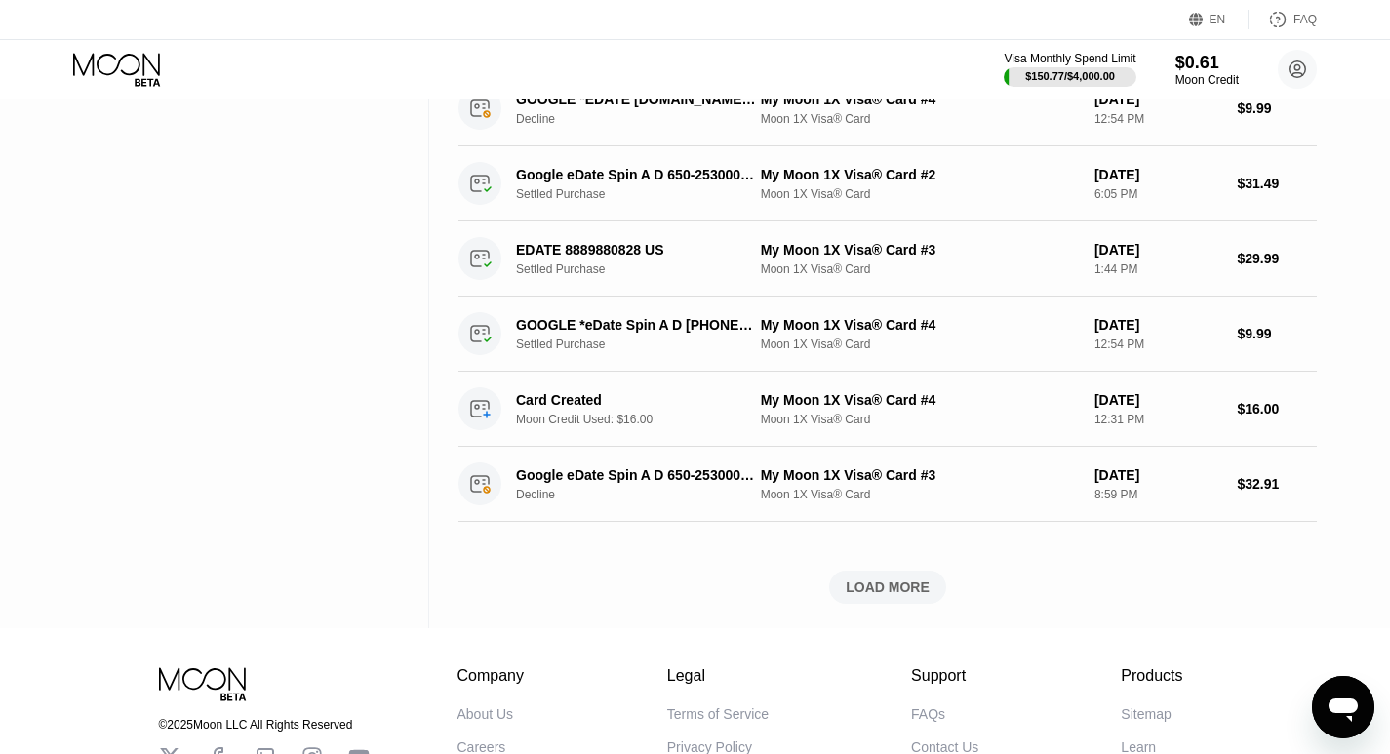
click at [886, 595] on div "LOAD MORE" at bounding box center [888, 587] width 84 height 18
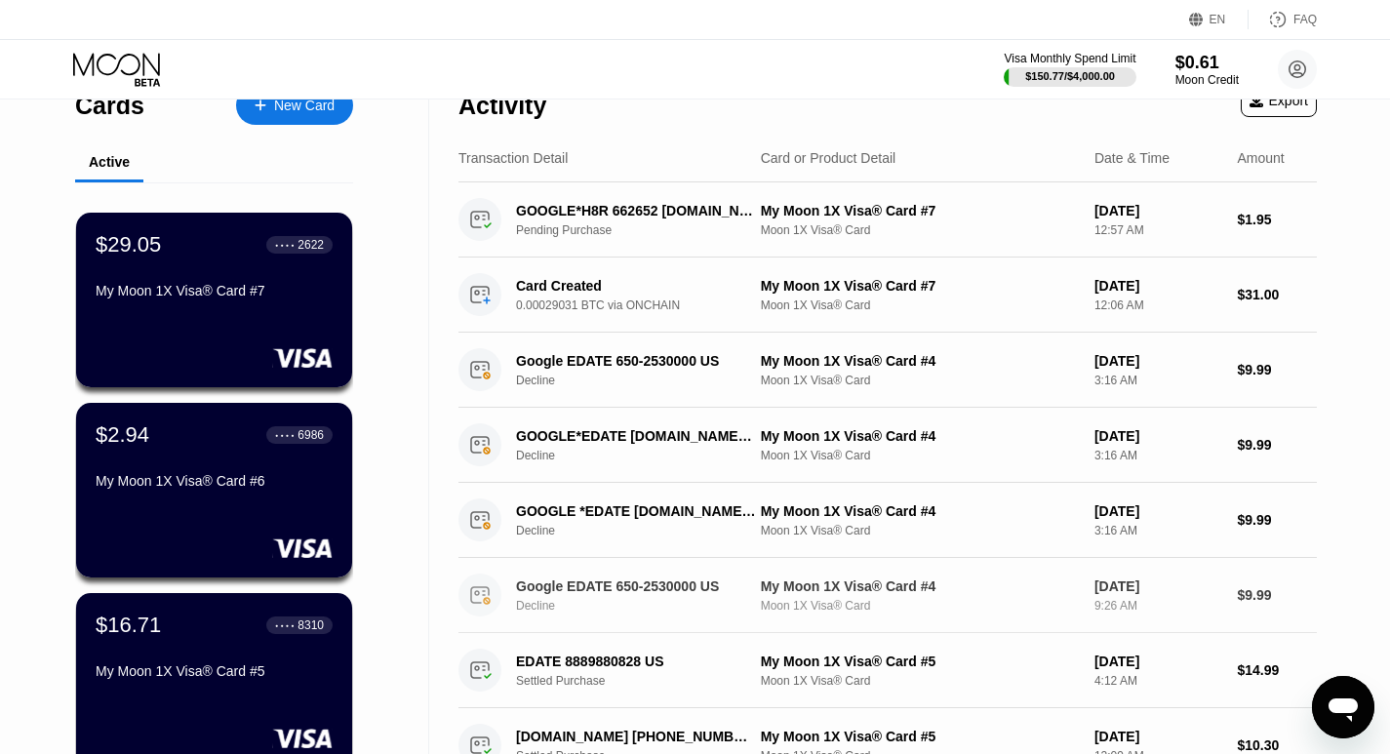
scroll to position [0, 0]
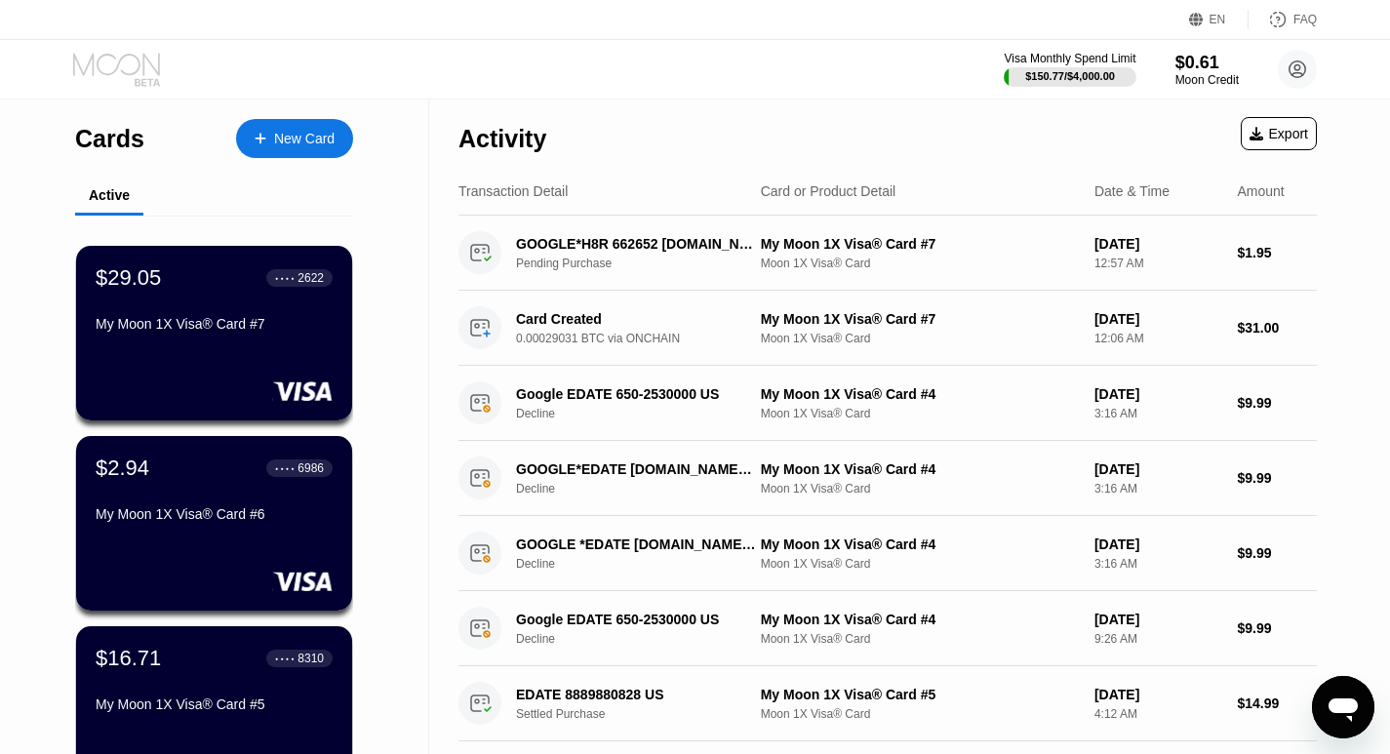
click at [137, 73] on icon at bounding box center [118, 70] width 91 height 34
click at [161, 281] on div "$29.05 ● ● ● ● 2622" at bounding box center [214, 276] width 239 height 25
